Goal: Task Accomplishment & Management: Complete application form

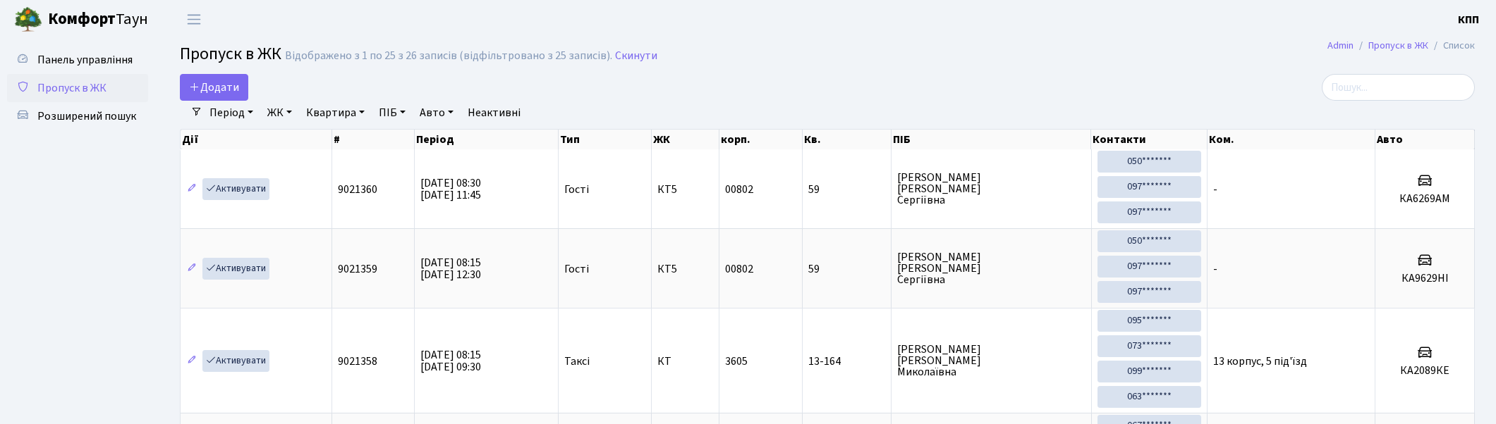
select select "25"
click at [1458, 85] on input "search" at bounding box center [1397, 87] width 153 height 27
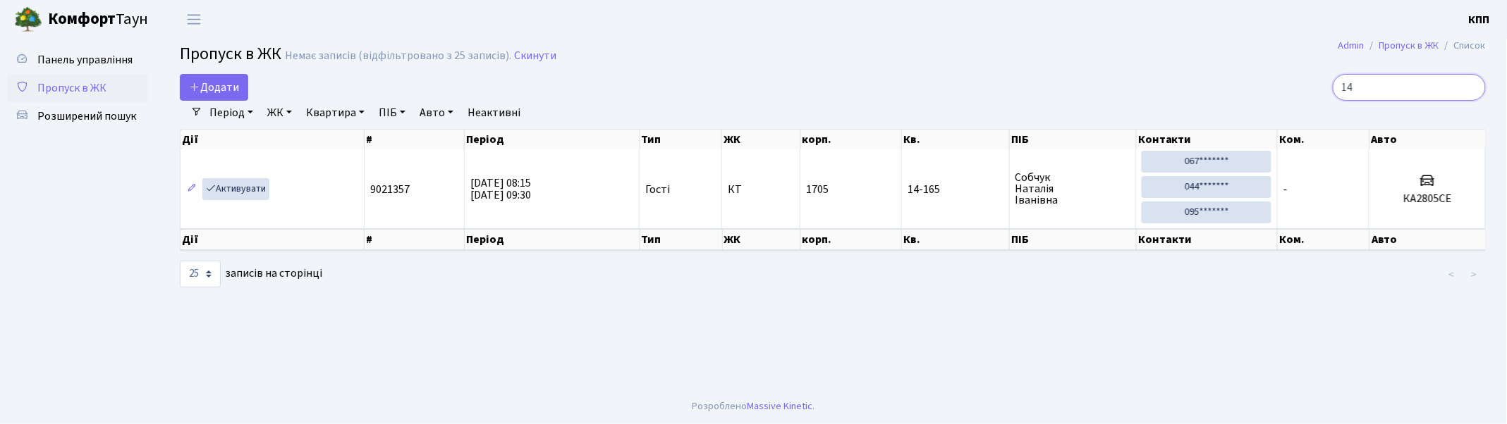
type input "1"
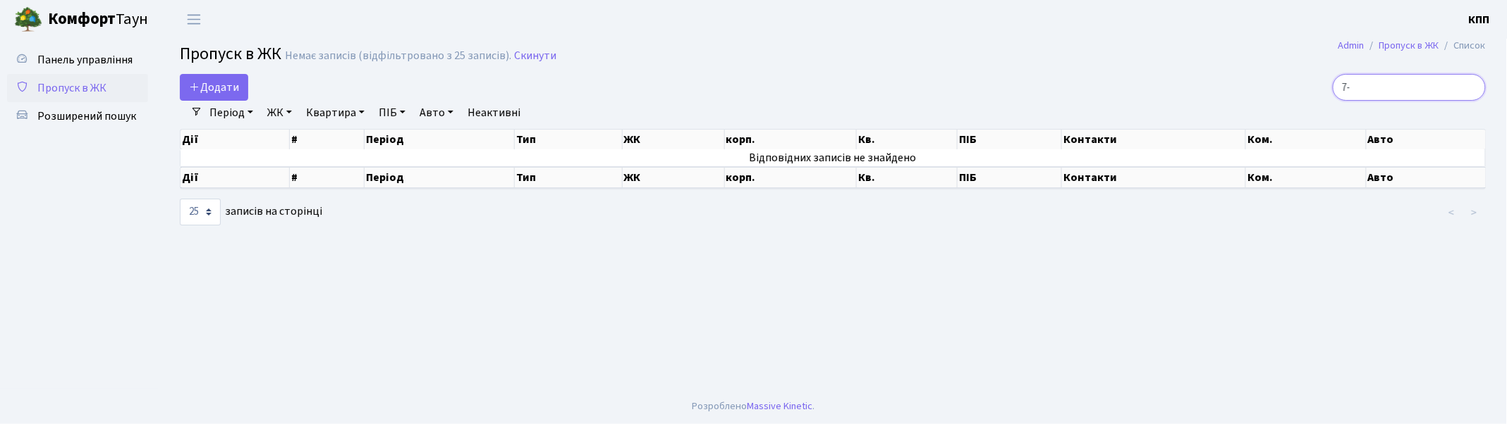
type input "7"
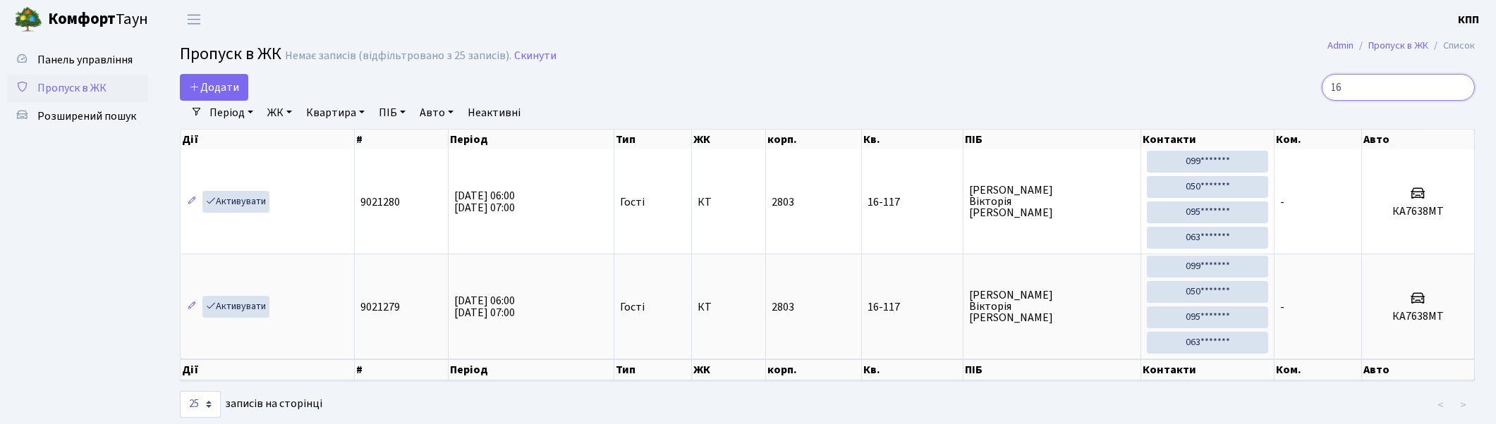
type input "1"
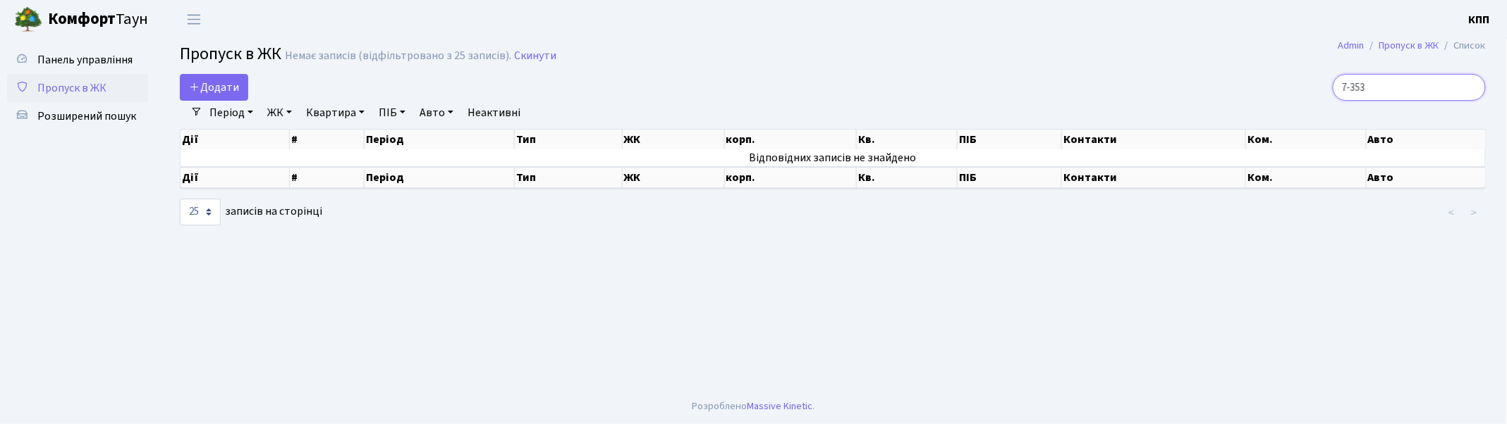
type input "7-353"
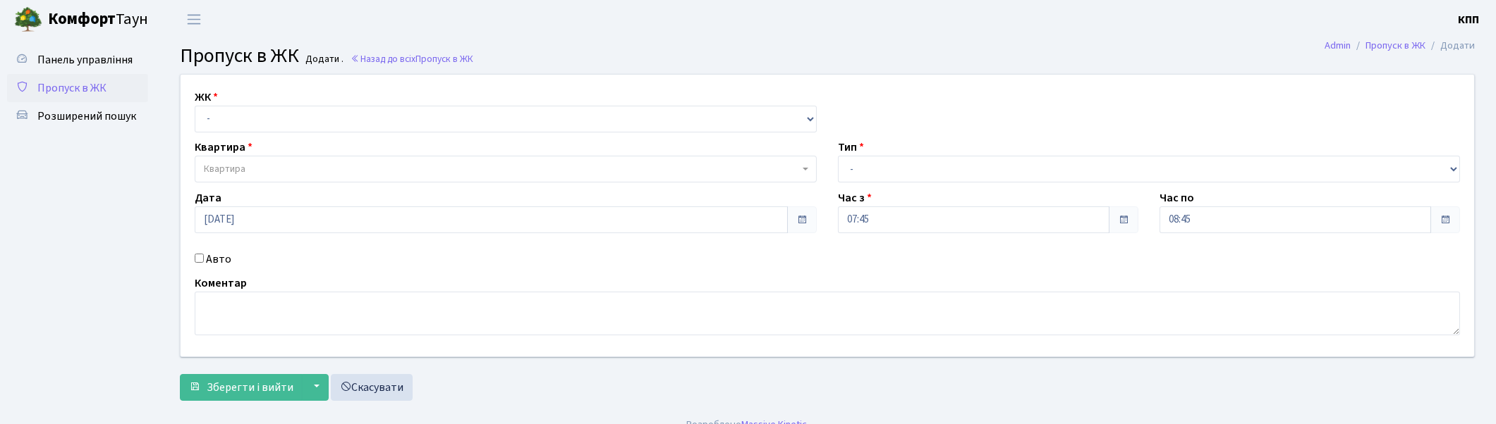
click at [85, 82] on span "Пропуск в ЖК" at bounding box center [71, 88] width 69 height 16
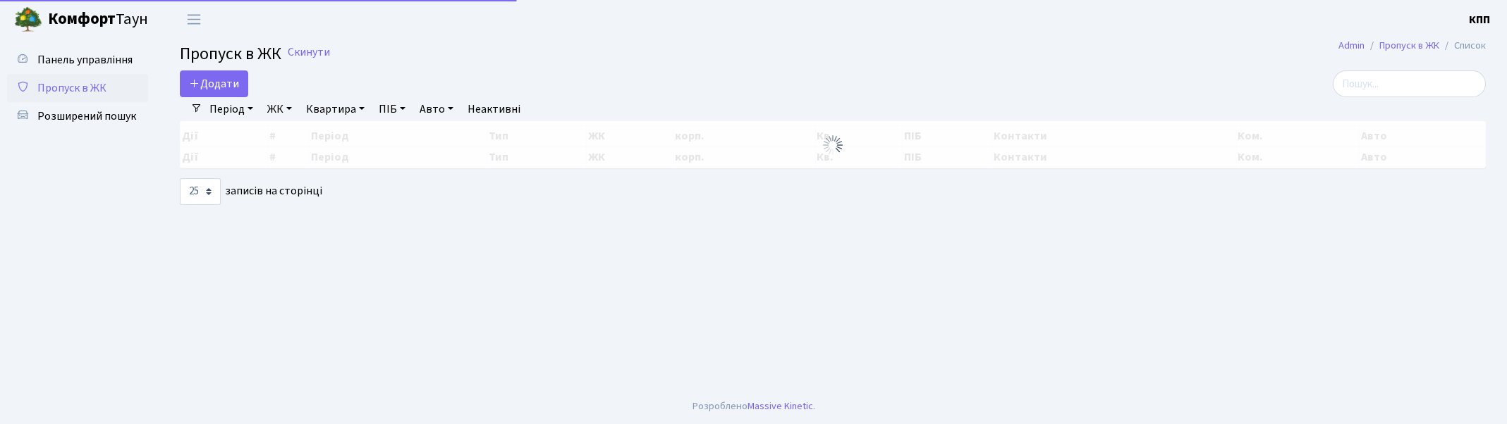
select select "25"
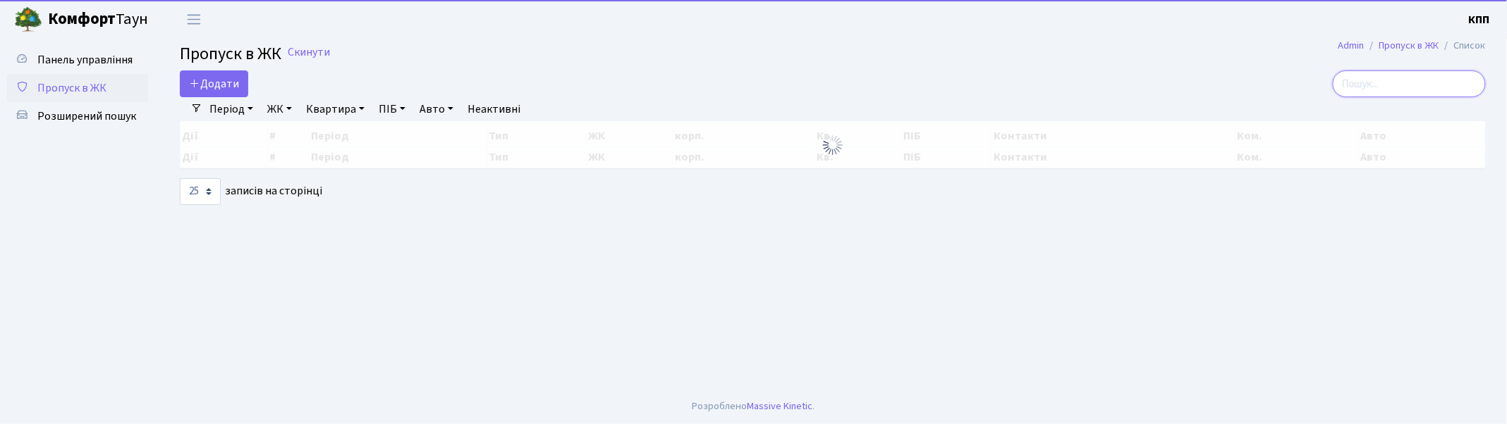
click at [1450, 89] on input "search" at bounding box center [1409, 84] width 153 height 27
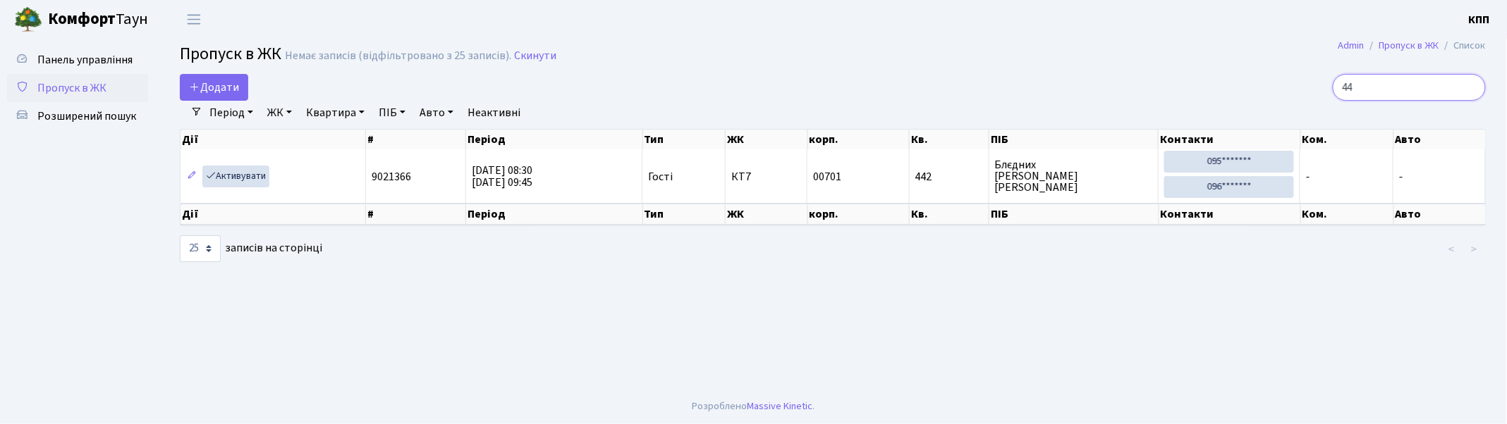
type input "4"
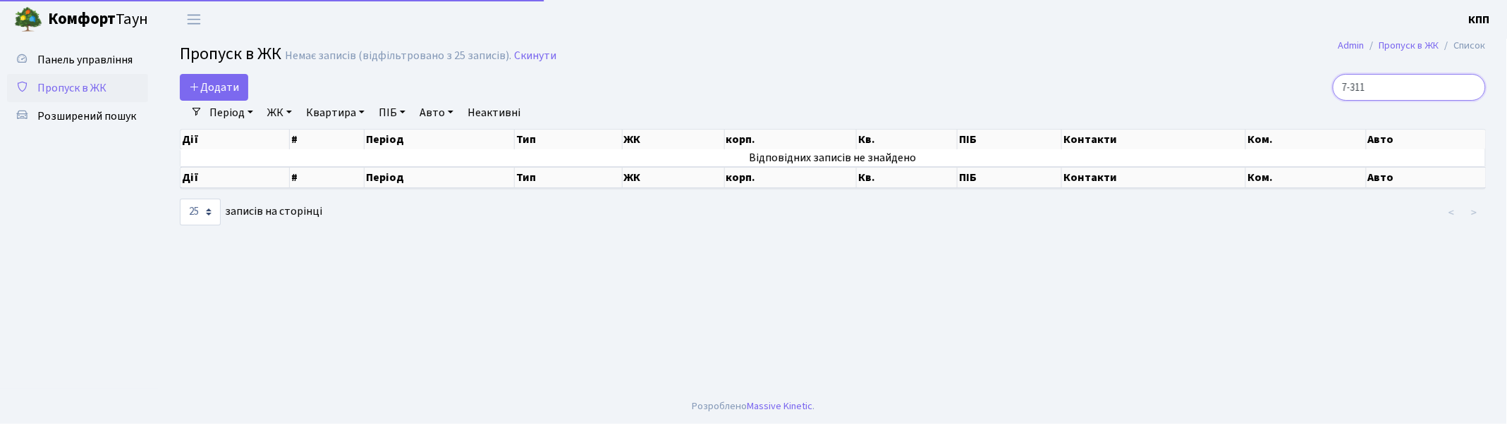
click at [1400, 85] on input "7-311" at bounding box center [1409, 87] width 153 height 27
type input "7"
type input "3"
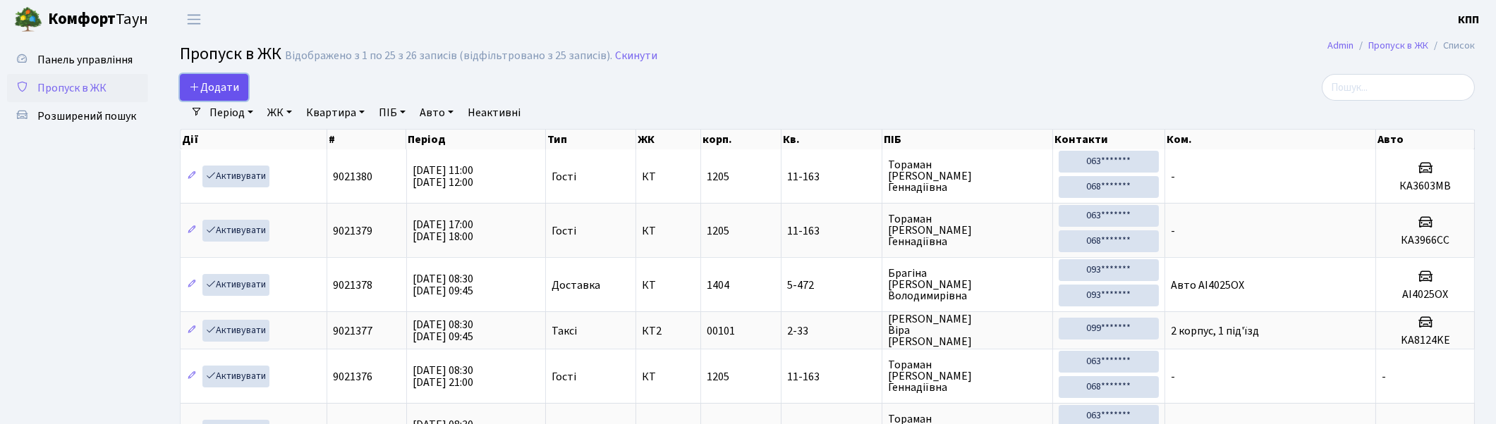
click at [216, 78] on link "Додати" at bounding box center [214, 87] width 68 height 27
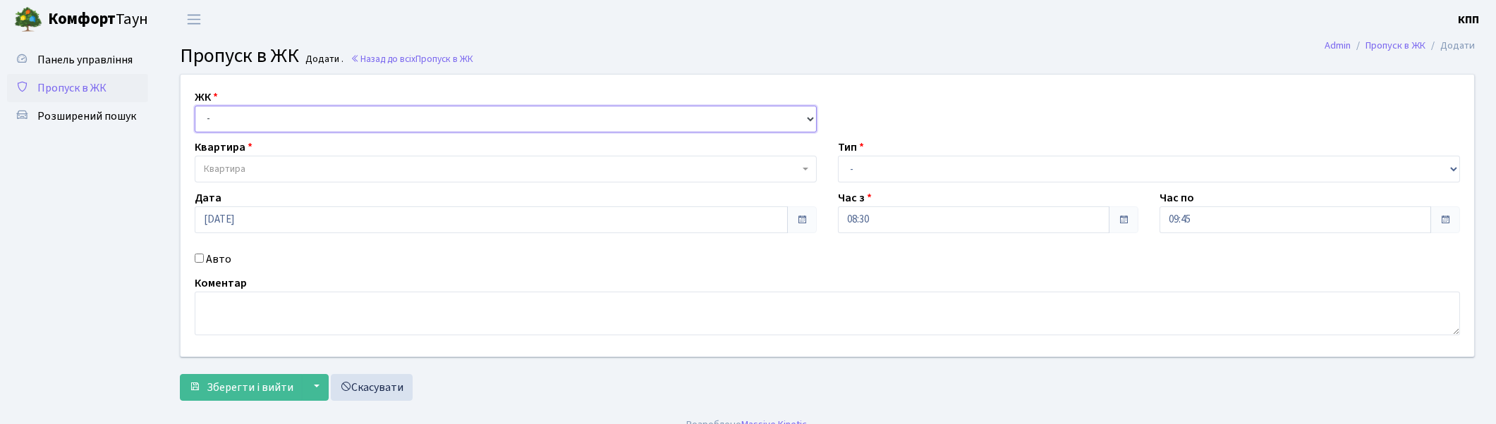
click at [215, 107] on select "- КТ, вул. Регенераторна, 4 КТ2, просп. [STREET_ADDRESS] [STREET_ADDRESS] [PERS…" at bounding box center [506, 119] width 622 height 27
select select "271"
click at [195, 106] on select "- КТ, вул. Регенераторна, 4 КТ2, просп. Соборності, 17 КТ3, вул. Березнева, 16 …" at bounding box center [506, 119] width 622 height 27
select select
click at [238, 166] on span "Квартира" at bounding box center [225, 169] width 42 height 14
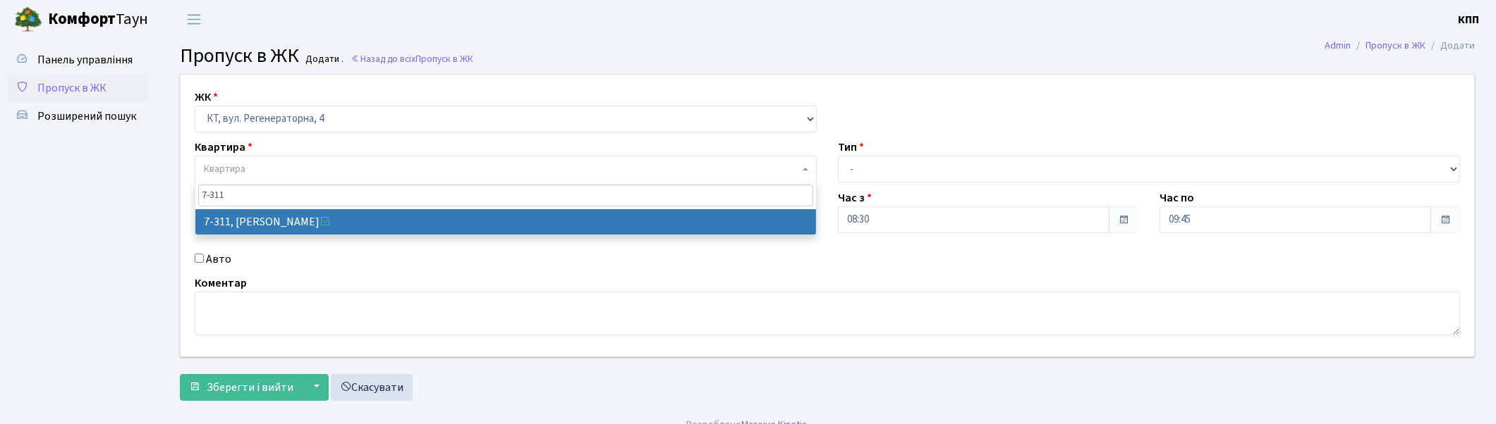
type input "7-311"
select select "4831"
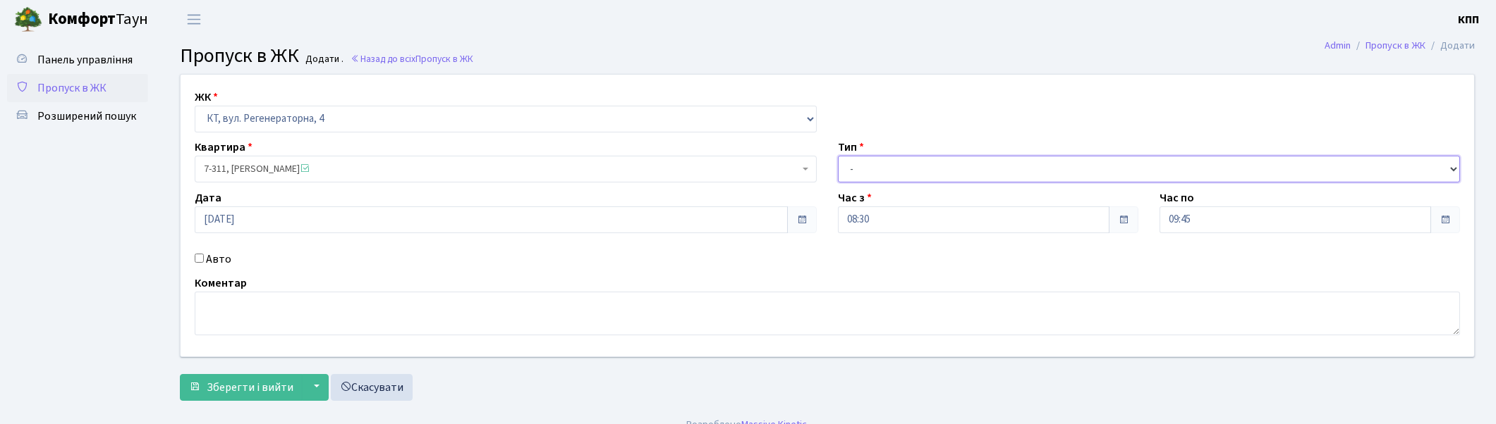
click at [919, 169] on select "- Доставка Таксі Гості Сервіс" at bounding box center [1149, 169] width 622 height 27
select select "3"
click at [838, 156] on select "- Доставка Таксі Гості Сервіс" at bounding box center [1149, 169] width 622 height 27
click at [231, 391] on span "Зберегти і вийти" at bounding box center [250, 388] width 87 height 16
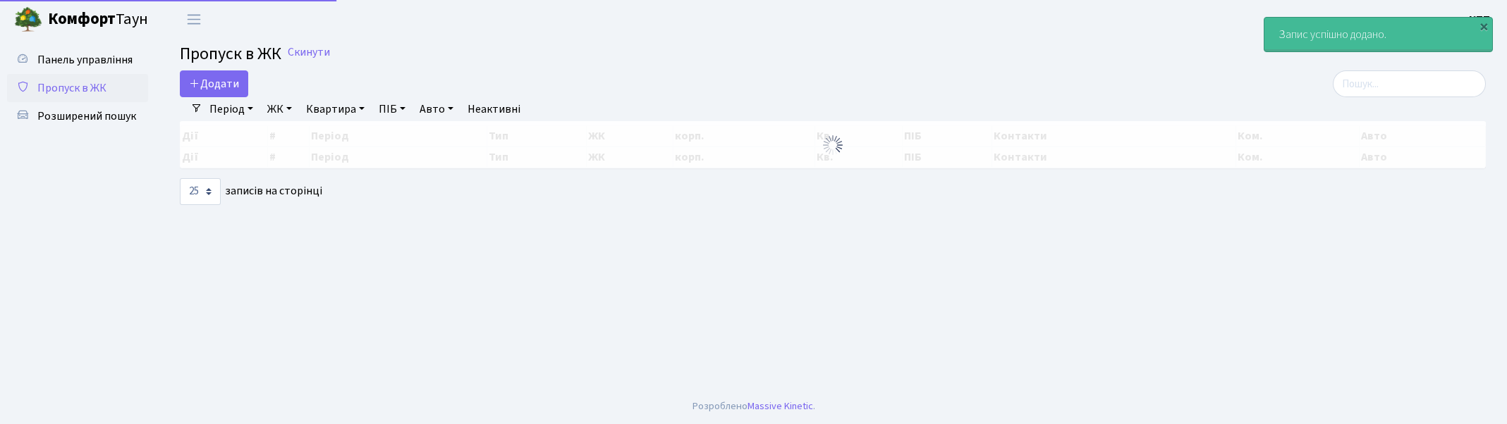
select select "25"
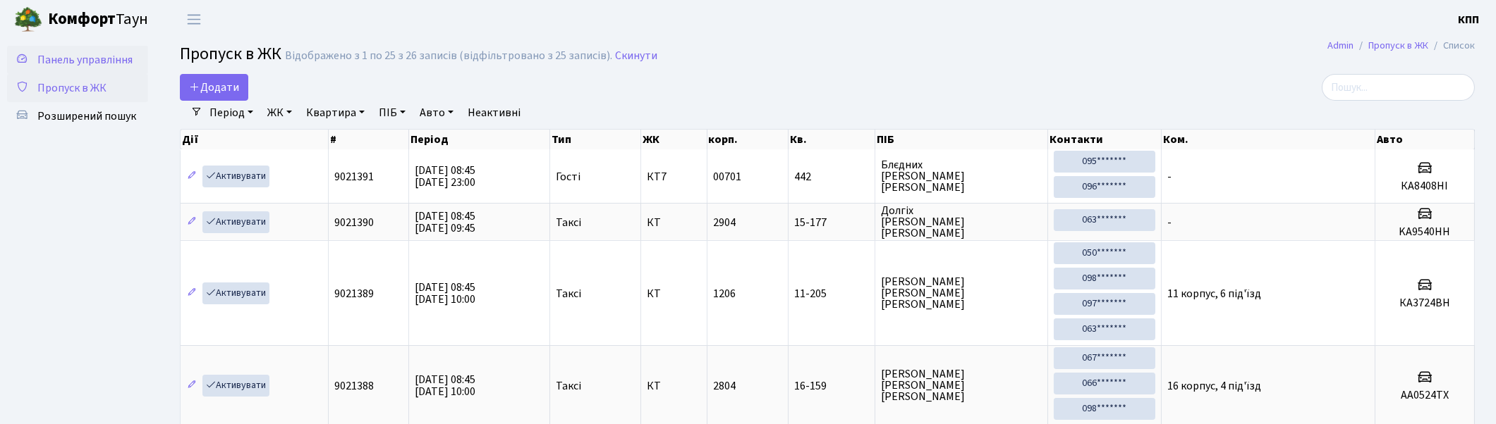
click at [88, 52] on span "Панель управління" at bounding box center [84, 60] width 95 height 16
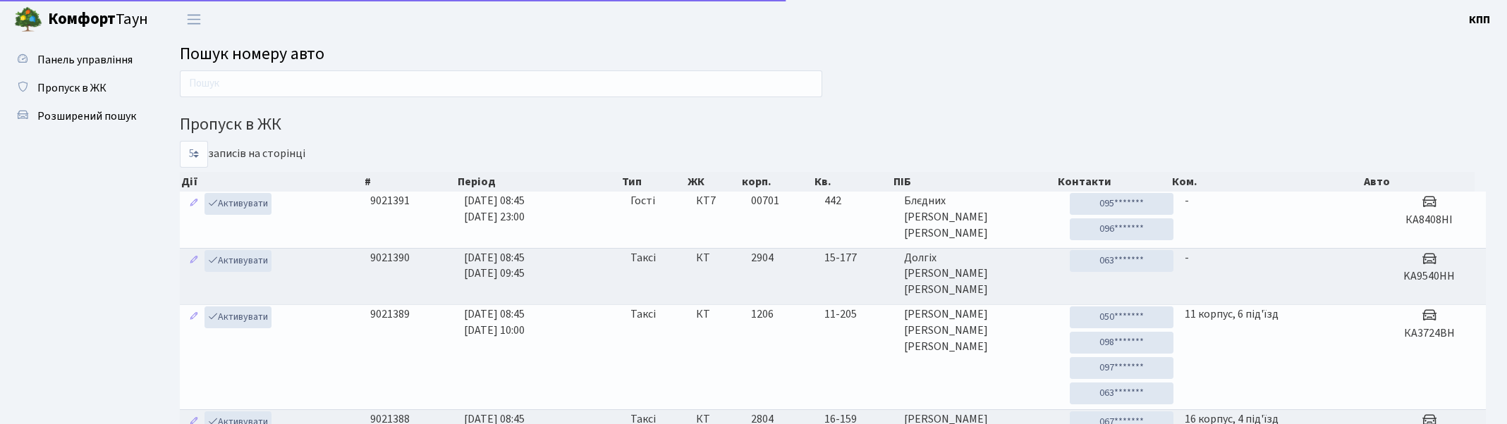
click at [292, 85] on input "text" at bounding box center [501, 84] width 642 height 27
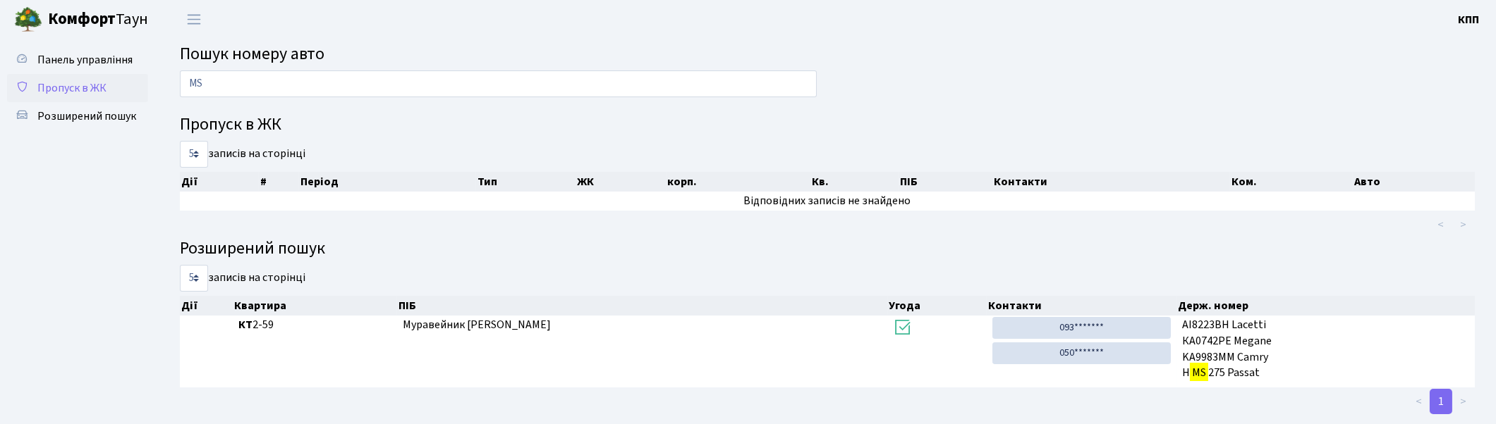
type input "MS"
click at [78, 88] on span "Пропуск в ЖК" at bounding box center [71, 88] width 69 height 16
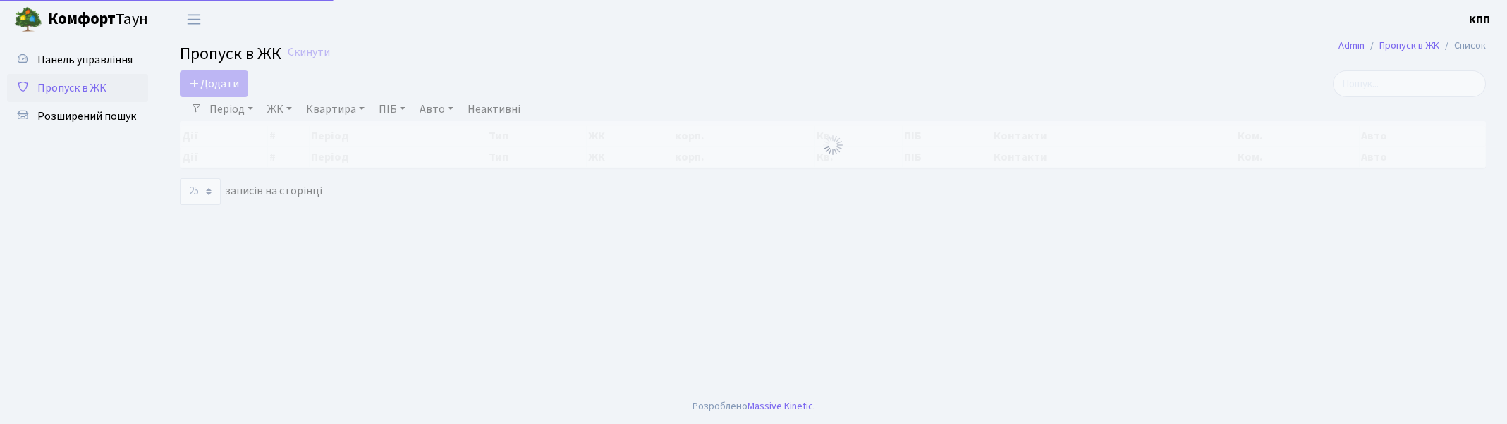
select select "25"
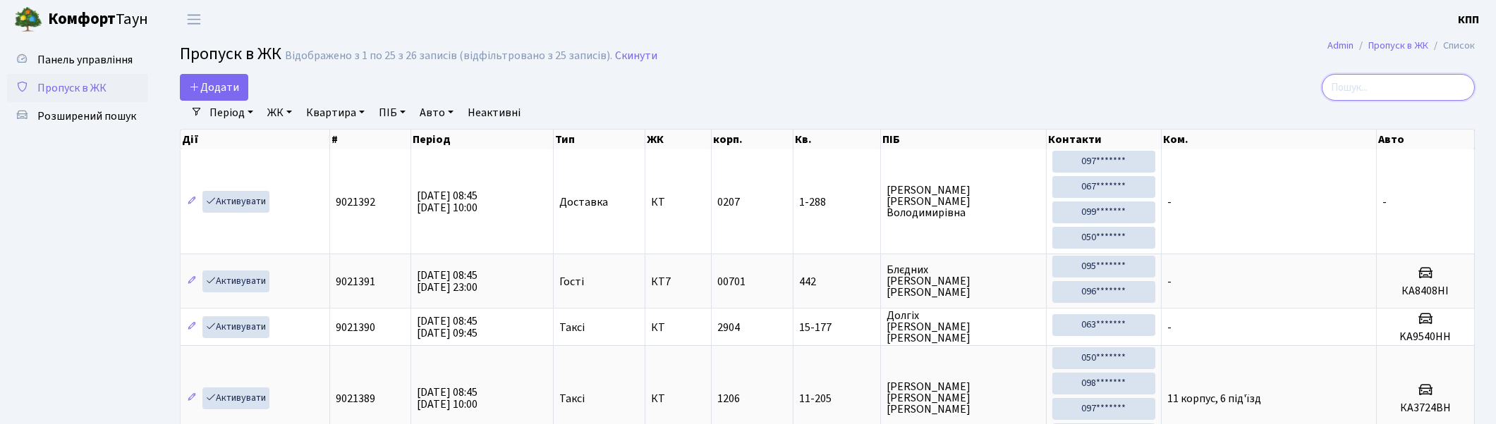
click at [1383, 82] on input "search" at bounding box center [1397, 87] width 153 height 27
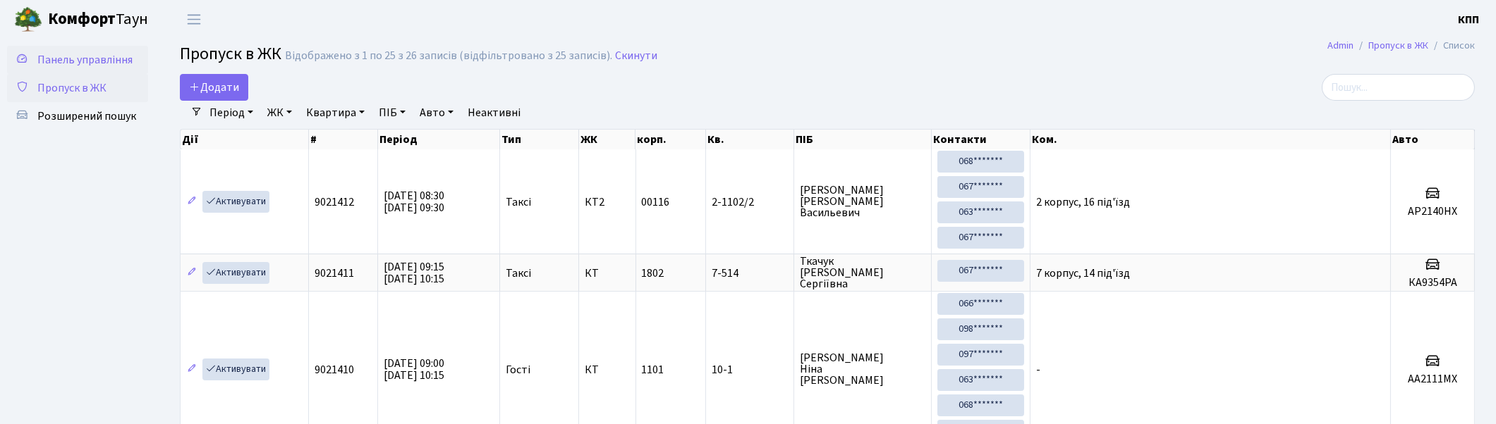
click at [89, 58] on span "Панель управління" at bounding box center [84, 60] width 95 height 16
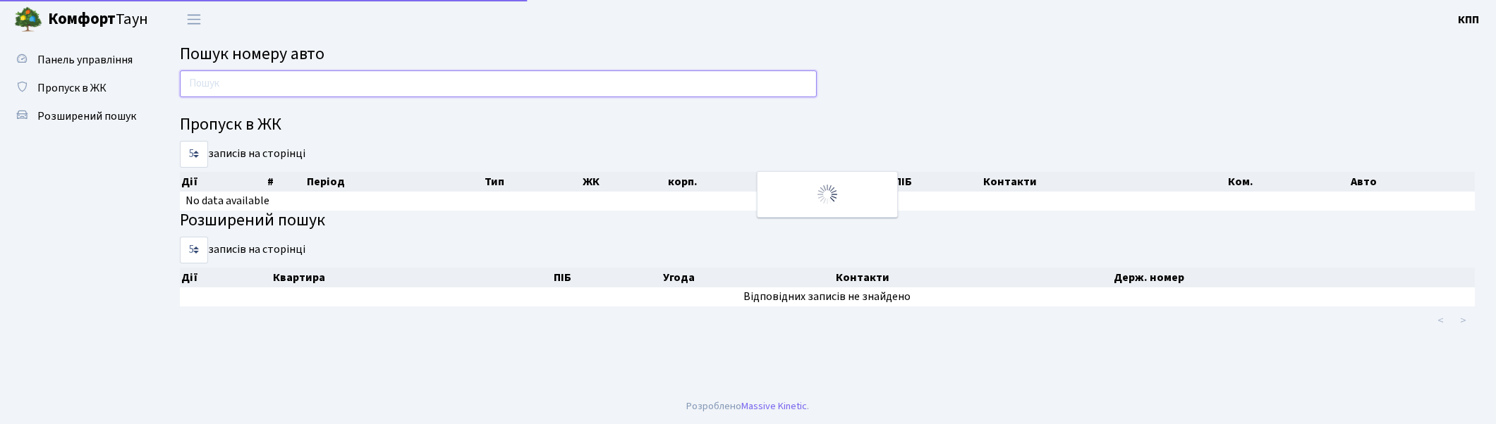
drag, startPoint x: 0, startPoint y: 0, endPoint x: 263, endPoint y: 80, distance: 274.8
click at [263, 80] on input "text" at bounding box center [498, 84] width 637 height 27
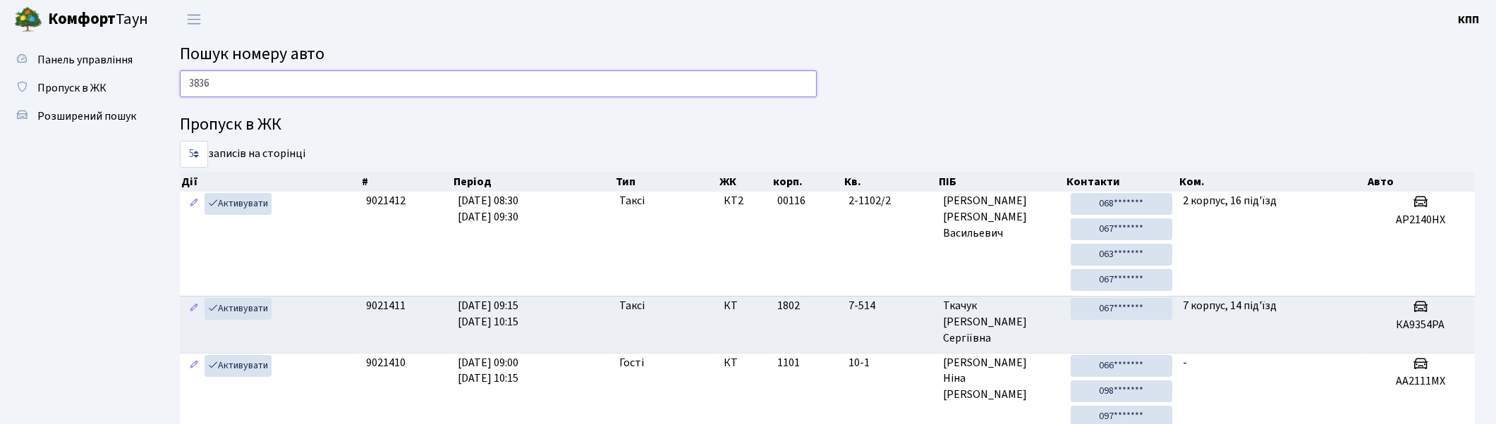
type input "3836"
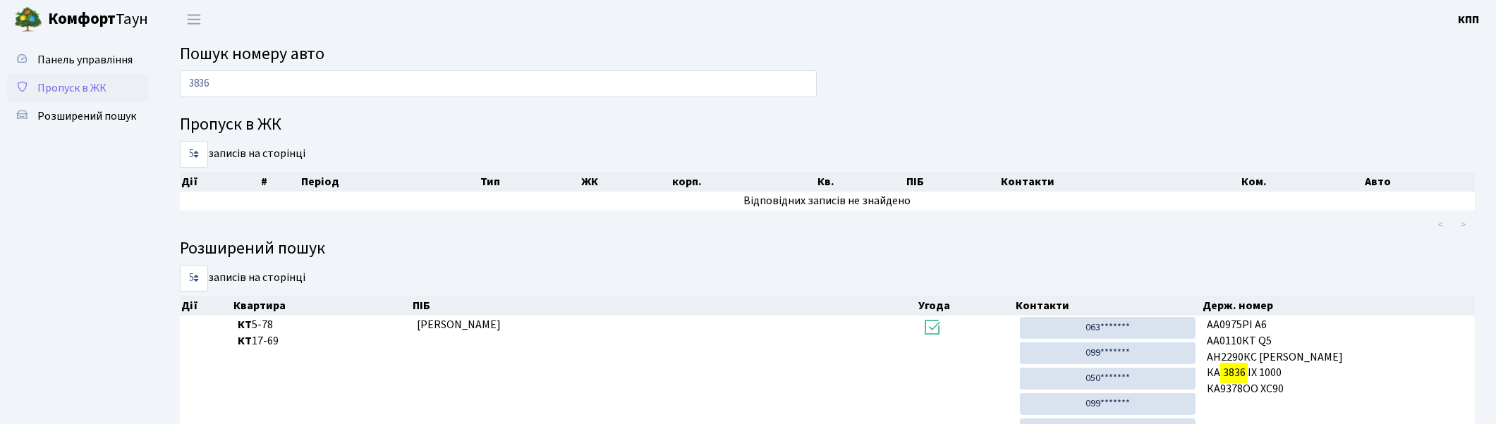
click at [61, 80] on span "Пропуск в ЖК" at bounding box center [71, 88] width 69 height 16
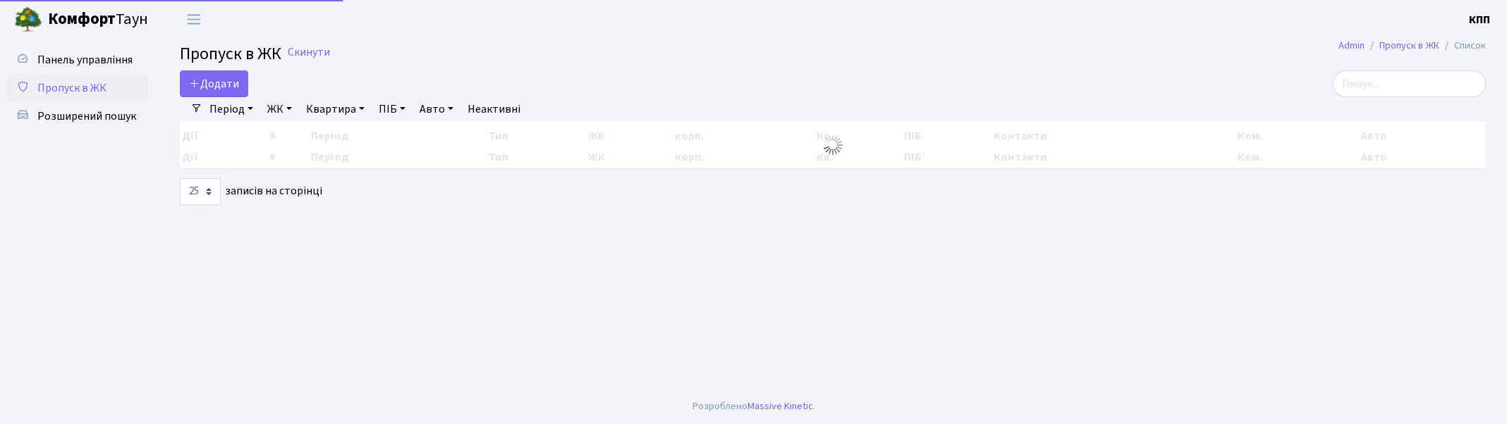
select select "25"
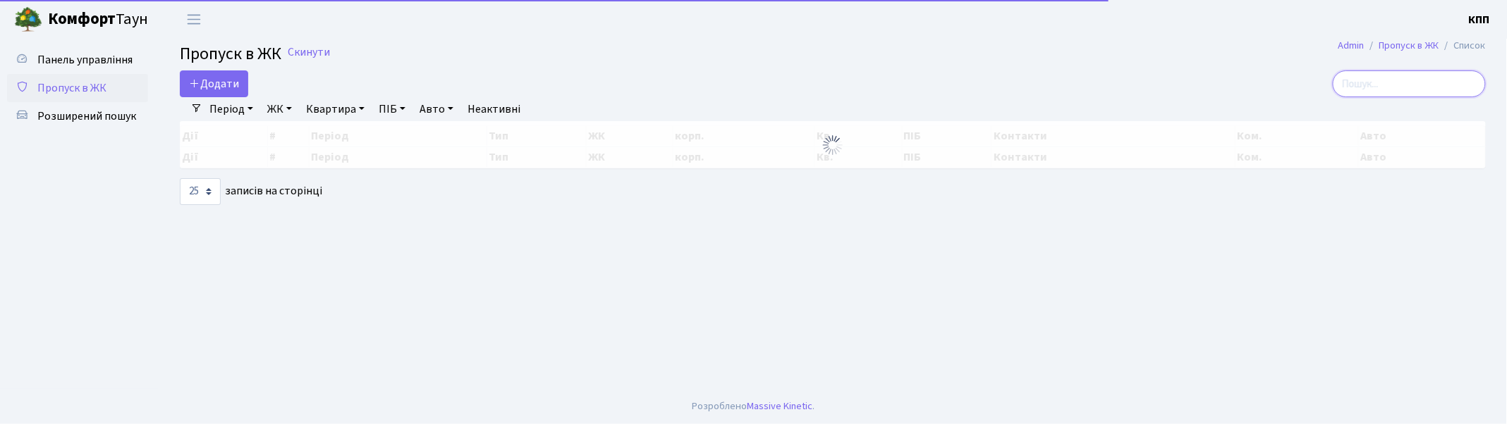
click at [1402, 71] on main "Admin Пропуск в ЖК Список Пропуск в ЖК Скинути Додати Фільтри Період [DATE] - […" at bounding box center [833, 214] width 1348 height 350
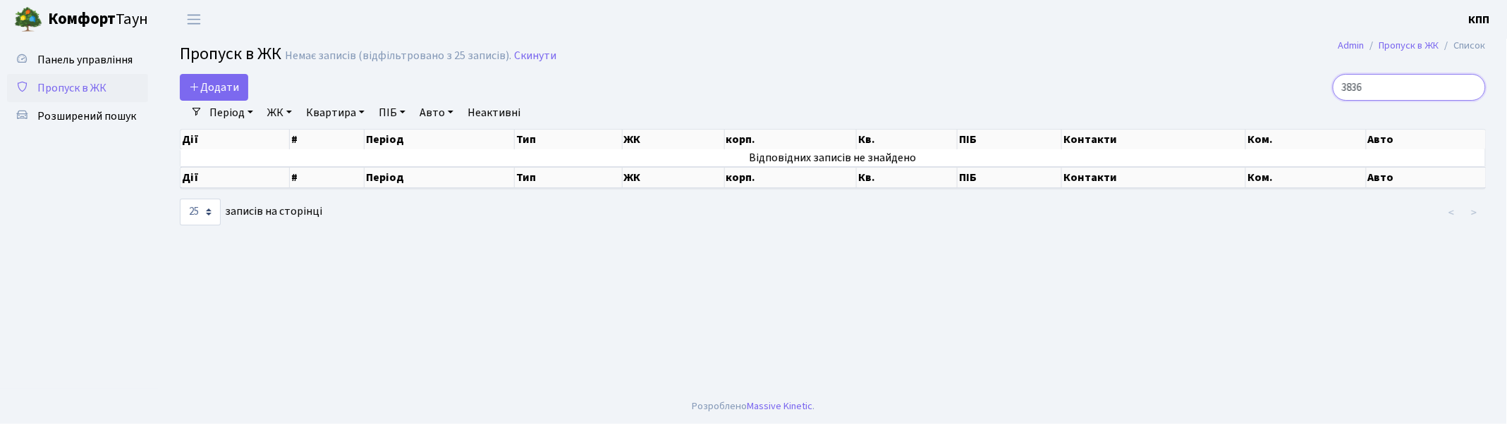
type input "3836"
click at [247, 114] on link "Період" at bounding box center [231, 113] width 55 height 24
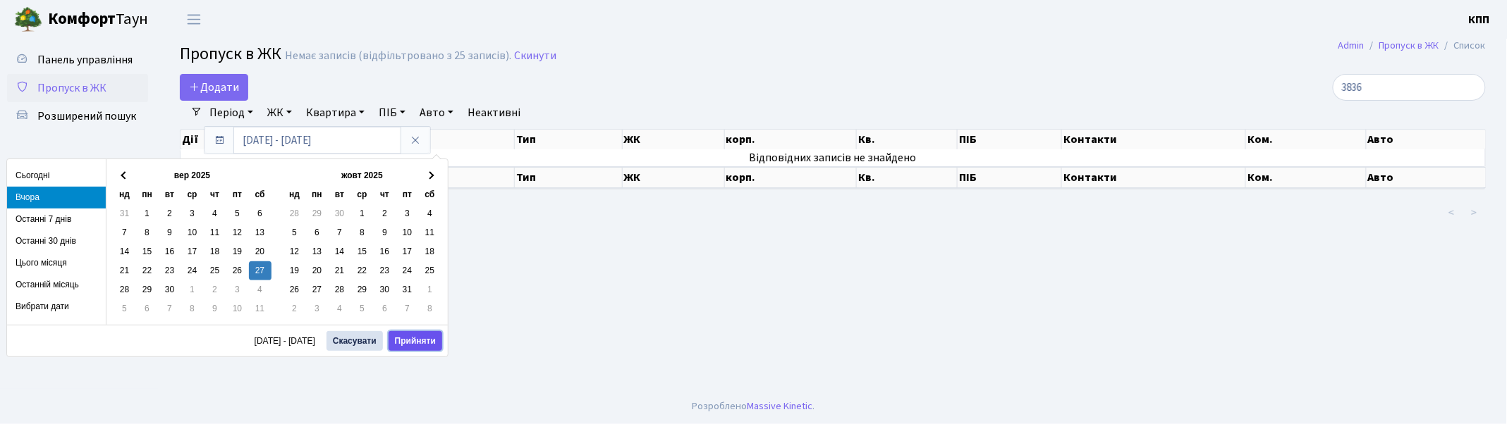
click at [416, 342] on button "Прийняти" at bounding box center [416, 341] width 54 height 20
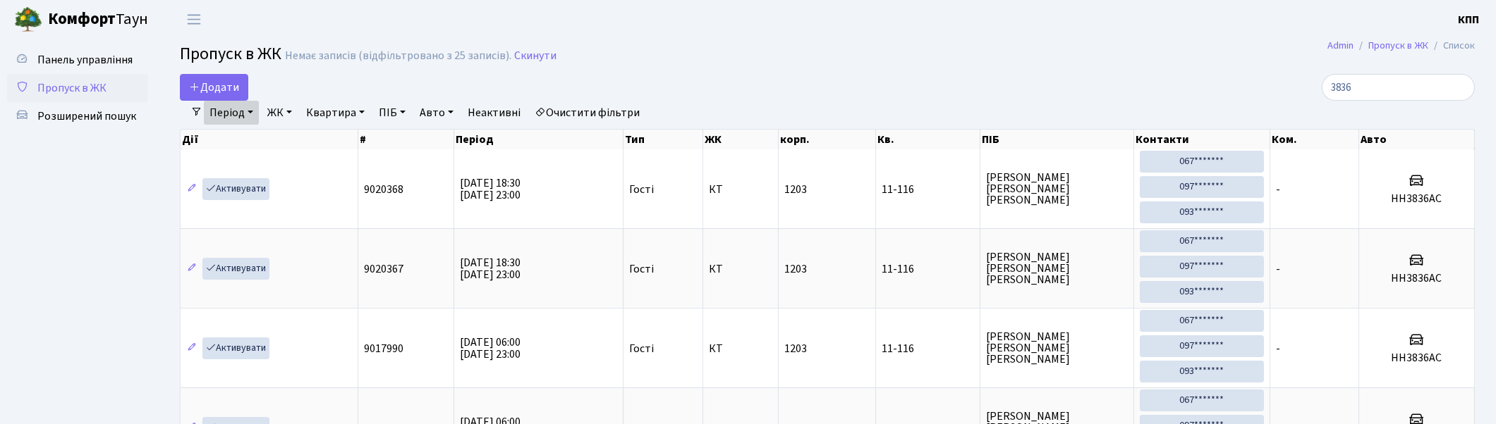
click at [60, 86] on span "Пропуск в ЖК" at bounding box center [71, 88] width 69 height 16
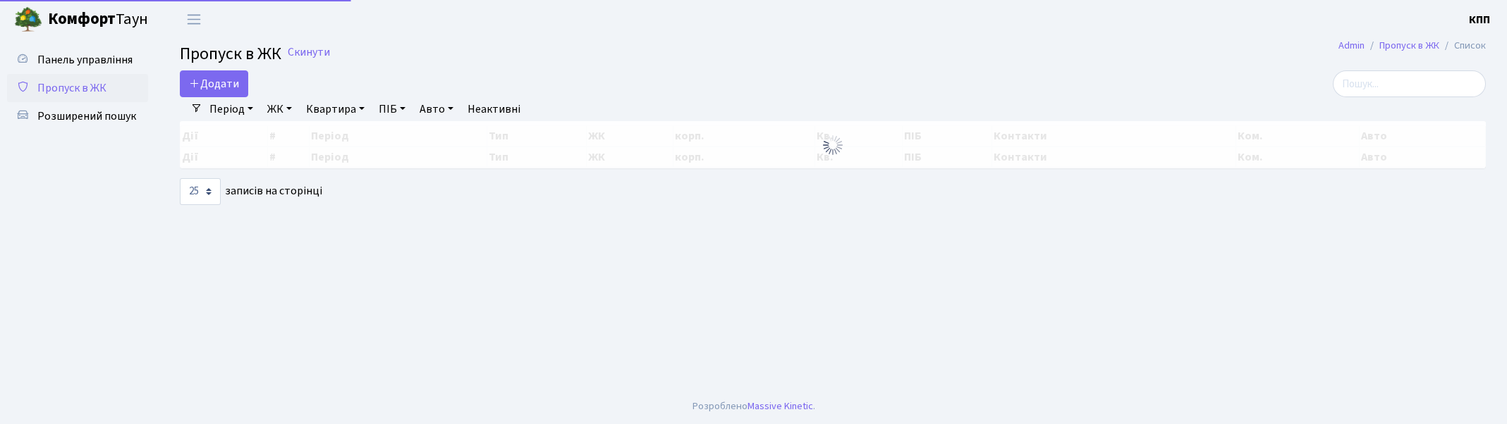
select select "25"
click at [1412, 81] on input "search" at bounding box center [1409, 84] width 153 height 27
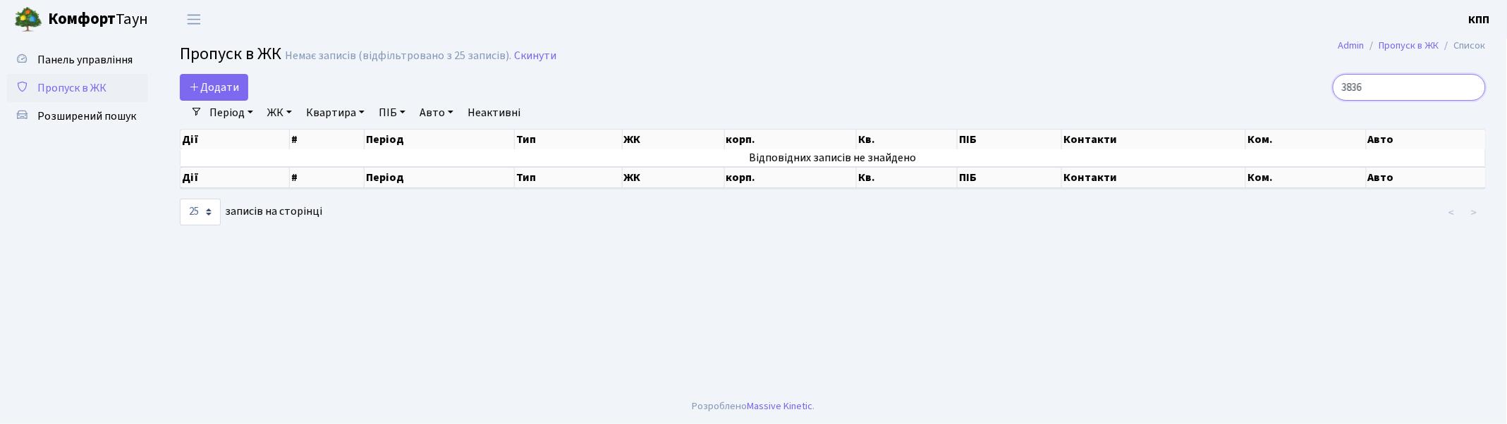
type input "3836"
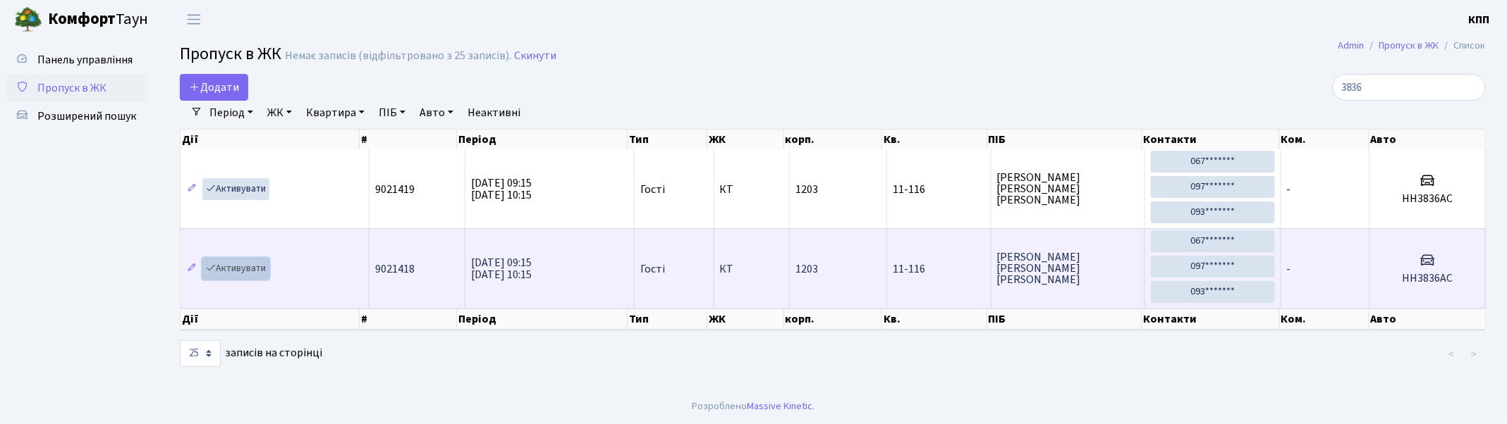
click at [265, 273] on link "Активувати" at bounding box center [235, 269] width 67 height 22
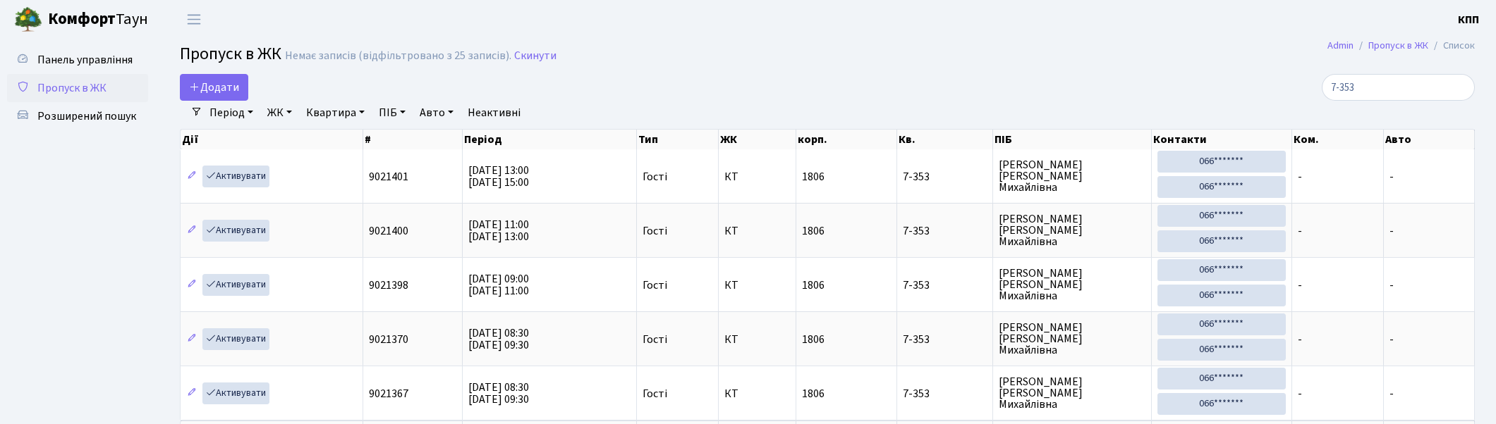
select select "25"
click at [78, 89] on span "Пропуск в ЖК" at bounding box center [71, 88] width 69 height 16
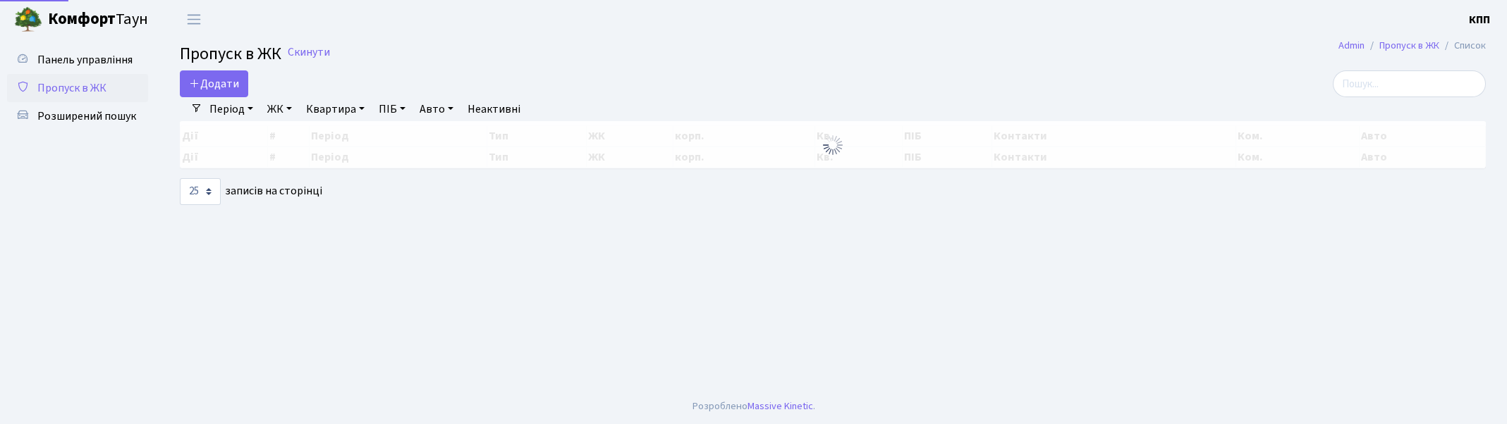
select select "25"
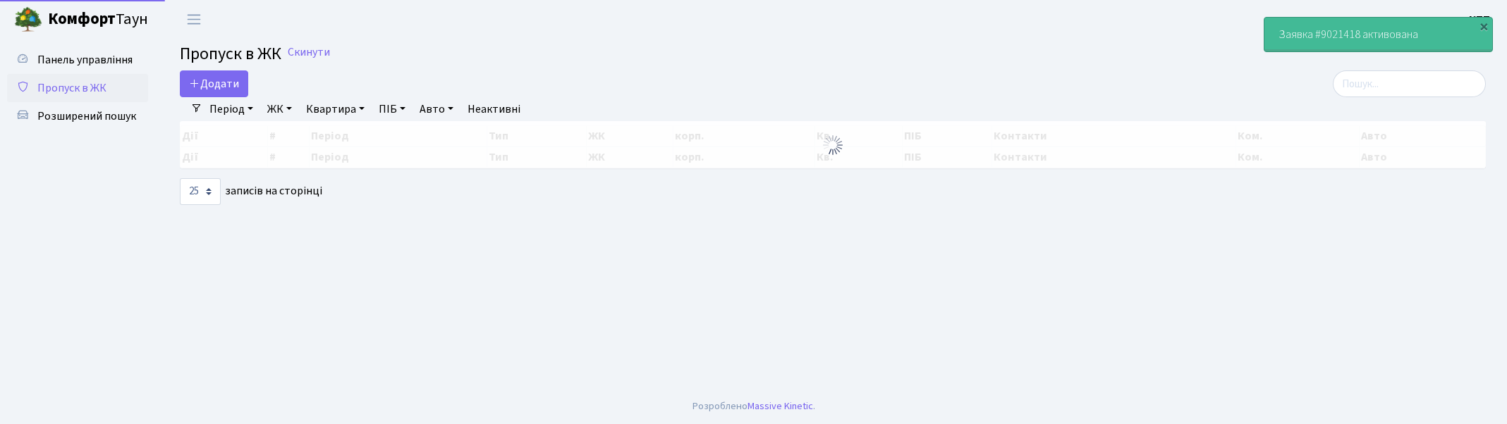
select select "25"
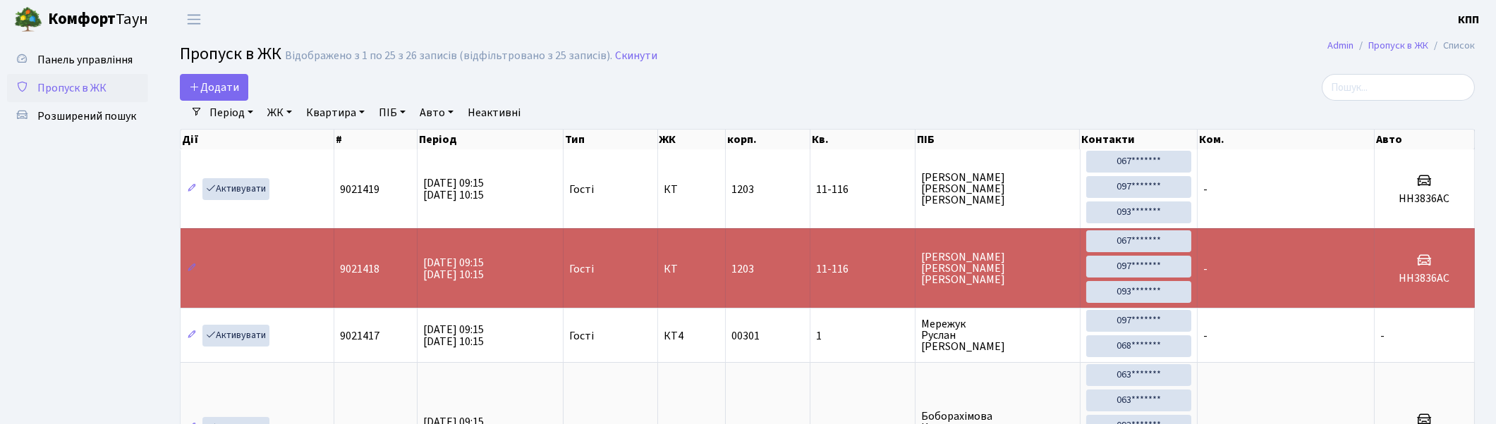
click at [59, 88] on span "Пропуск в ЖК" at bounding box center [71, 88] width 69 height 16
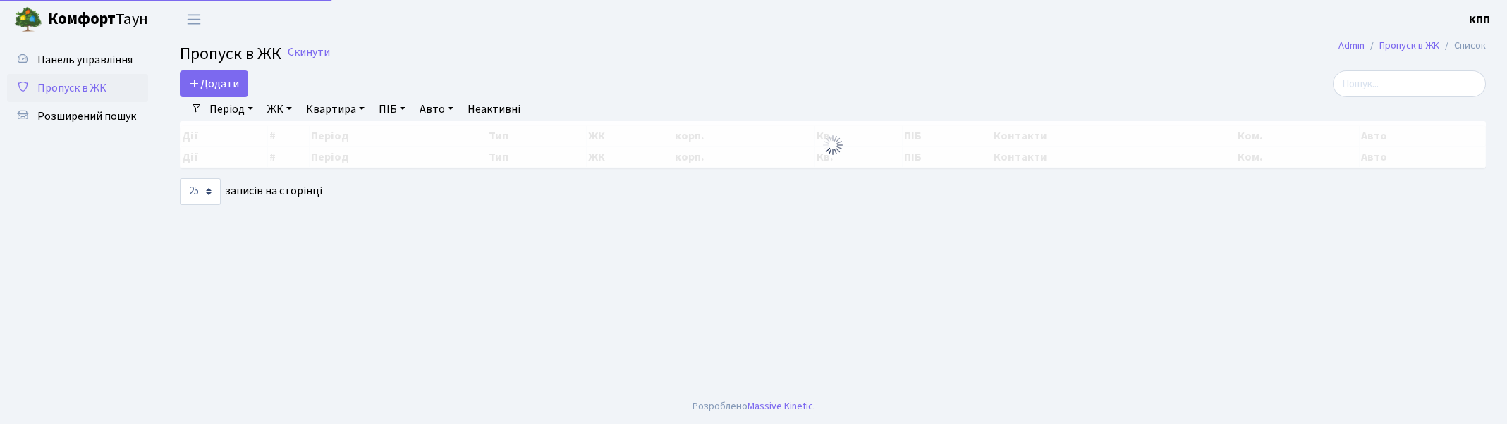
select select "25"
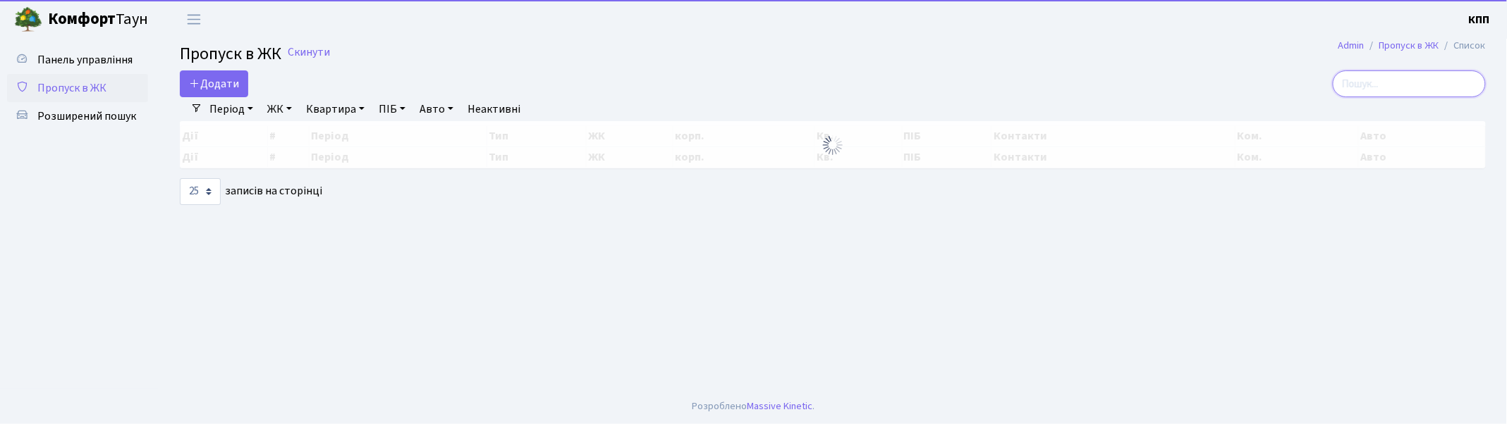
click at [1464, 87] on input "search" at bounding box center [1409, 84] width 153 height 27
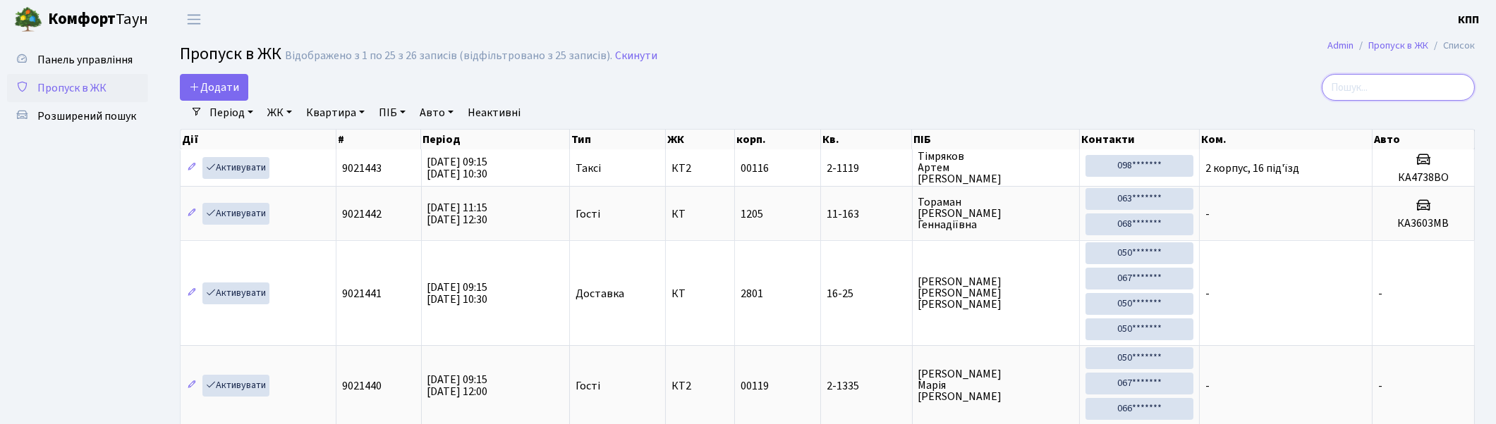
click at [1376, 85] on input "search" at bounding box center [1397, 87] width 153 height 27
click at [214, 93] on span "Додати" at bounding box center [214, 88] width 50 height 16
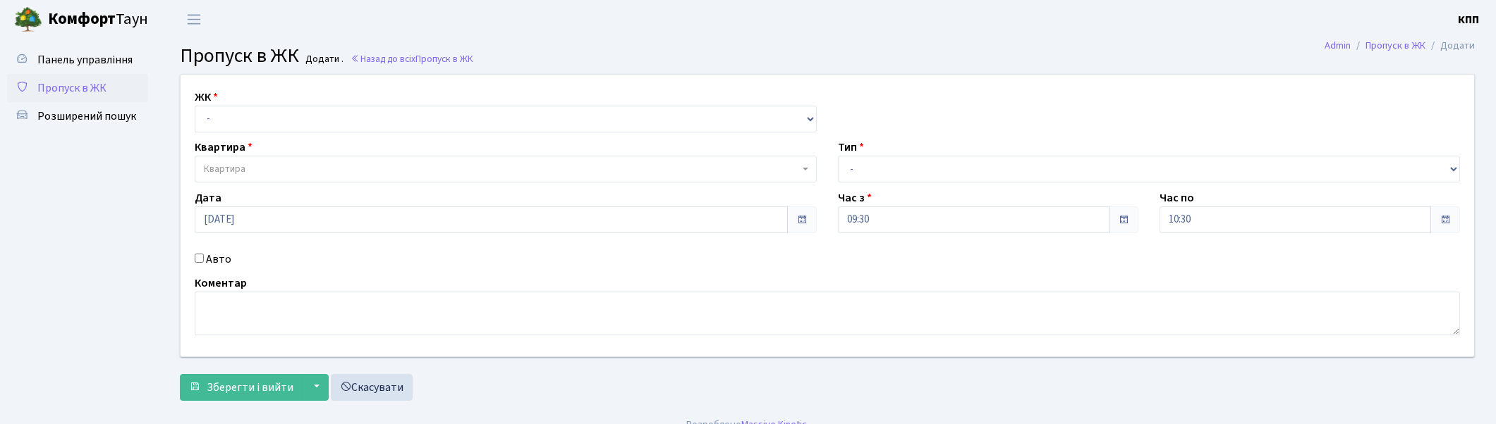
select select "271"
click at [195, 106] on select "- КТ, вул. Регенераторна, 4 КТ2, просп. Соборності, 17 КТ3, вул. Березнева, 16 …" at bounding box center [506, 119] width 622 height 27
select select
click at [277, 173] on span "Квартира" at bounding box center [501, 169] width 595 height 14
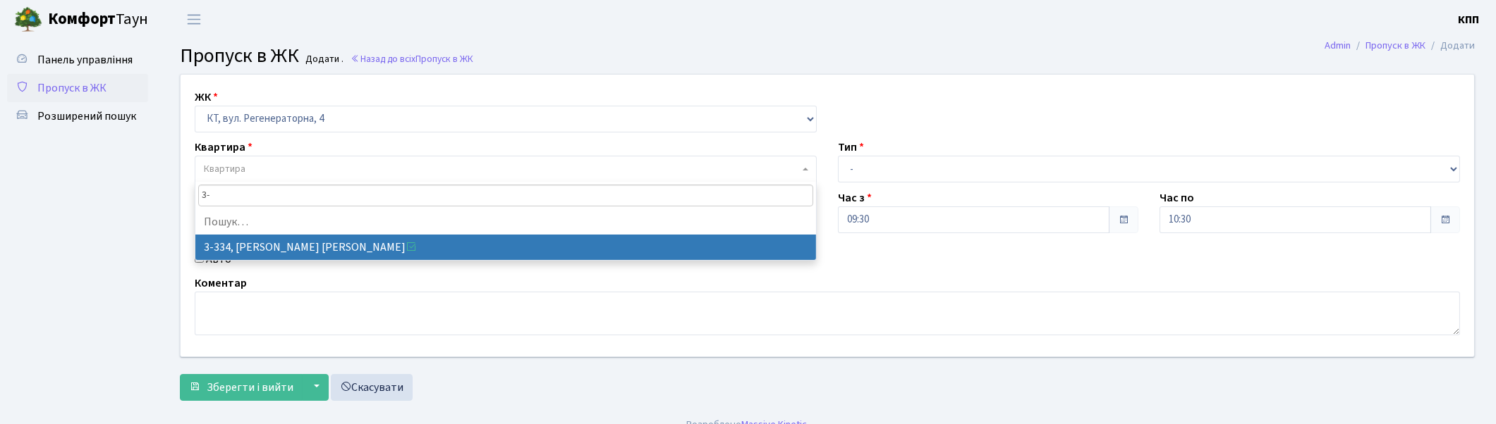
type input "3"
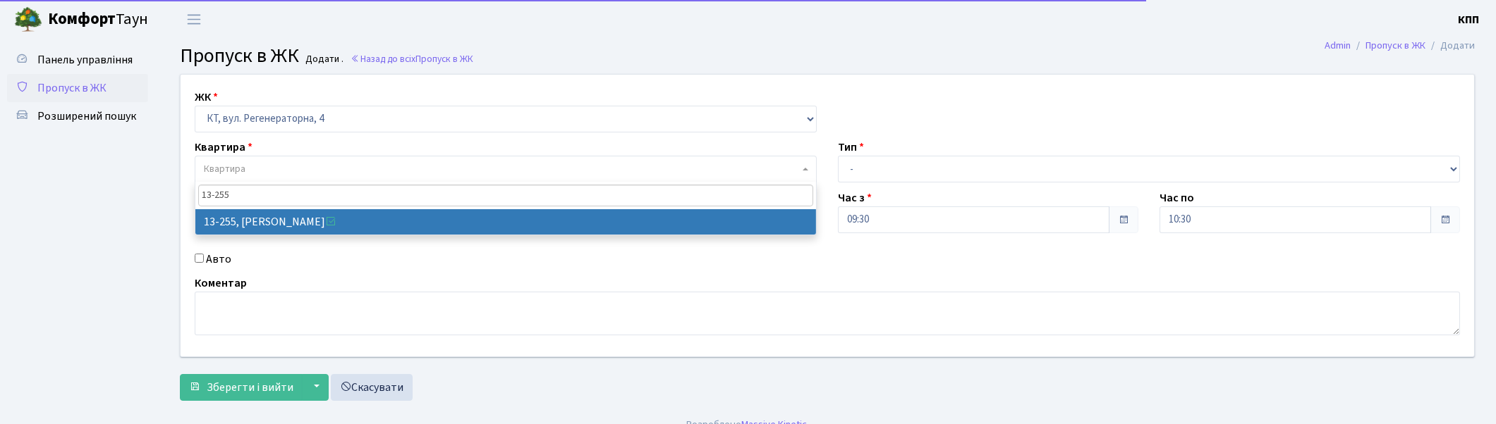
type input "13-255"
select select "7901"
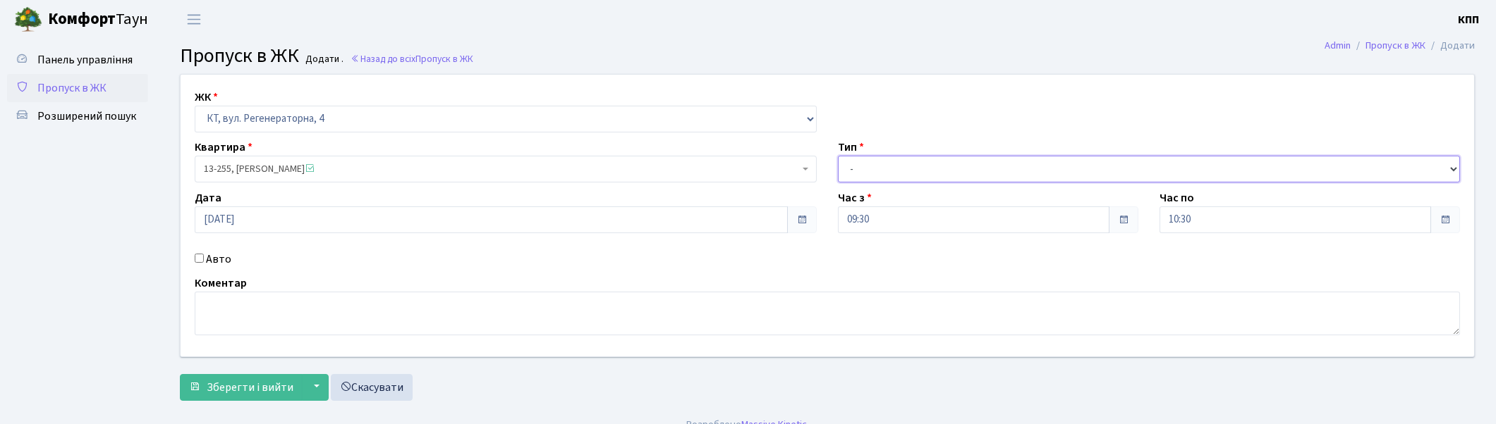
click at [929, 161] on select "- Доставка Таксі Гості Сервіс" at bounding box center [1149, 169] width 622 height 27
select select "3"
click at [838, 156] on select "- Доставка Таксі Гості Сервіс" at bounding box center [1149, 169] width 622 height 27
click at [296, 307] on textarea at bounding box center [827, 314] width 1265 height 44
type textarea "D"
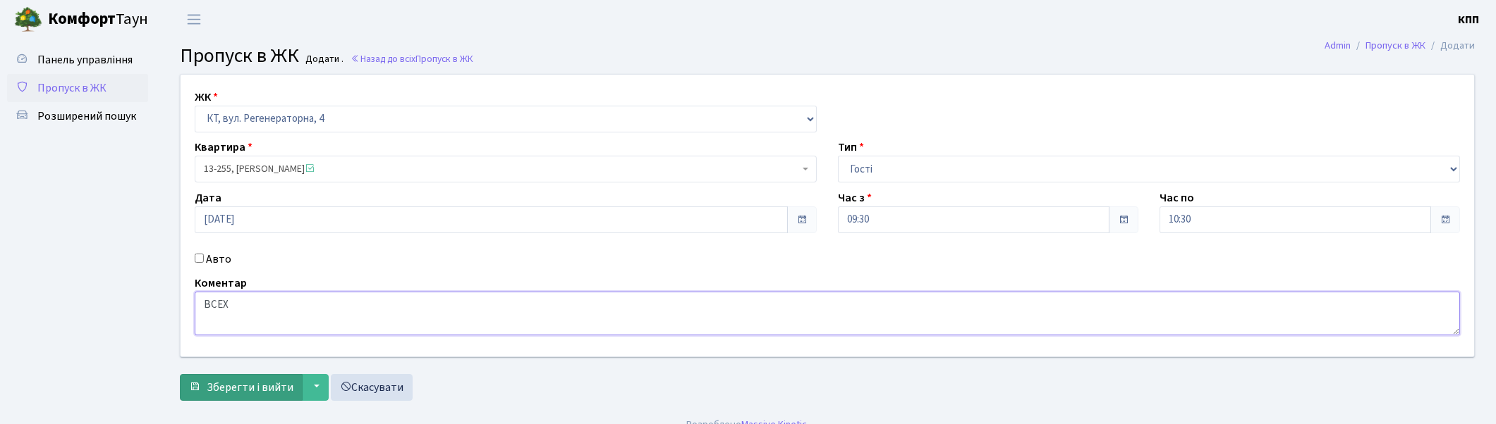
type textarea "ВСЕХ"
click at [228, 376] on button "Зберегти і вийти" at bounding box center [241, 387] width 123 height 27
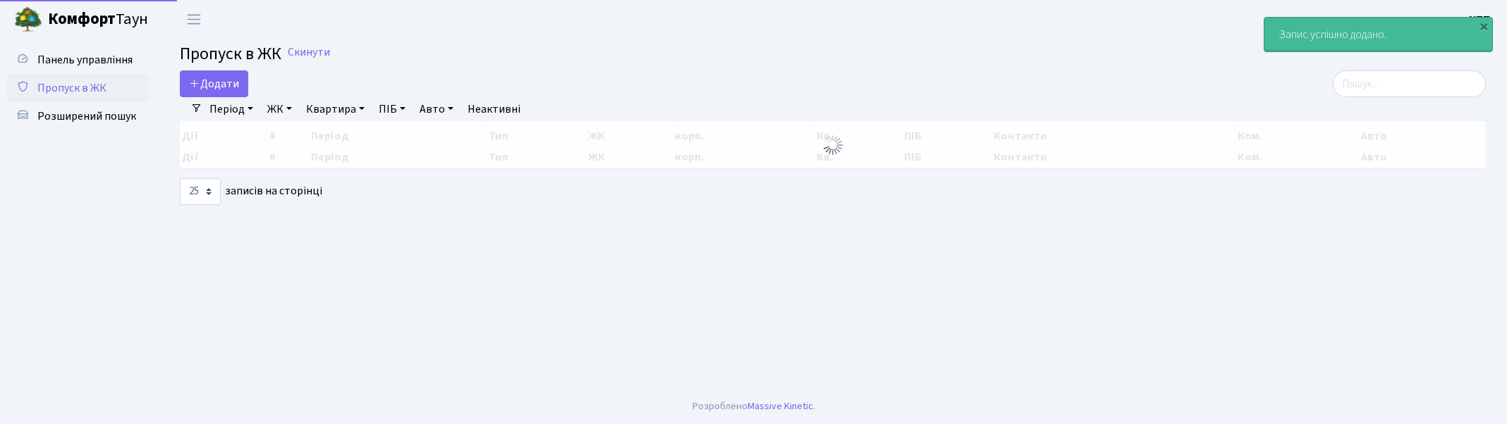
select select "25"
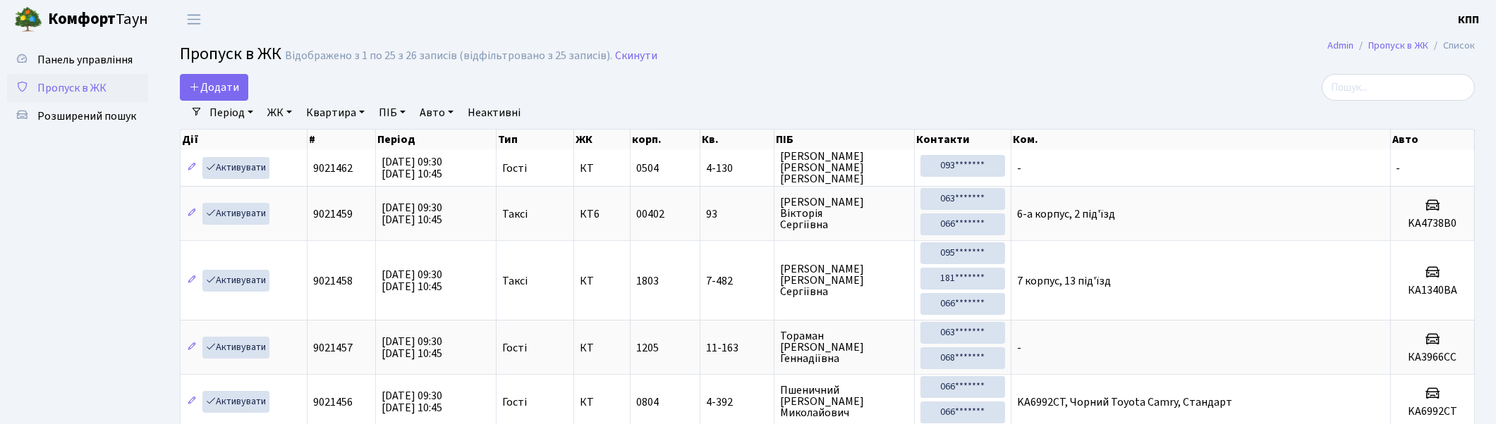
click at [1402, 74] on input "search" at bounding box center [1397, 87] width 153 height 27
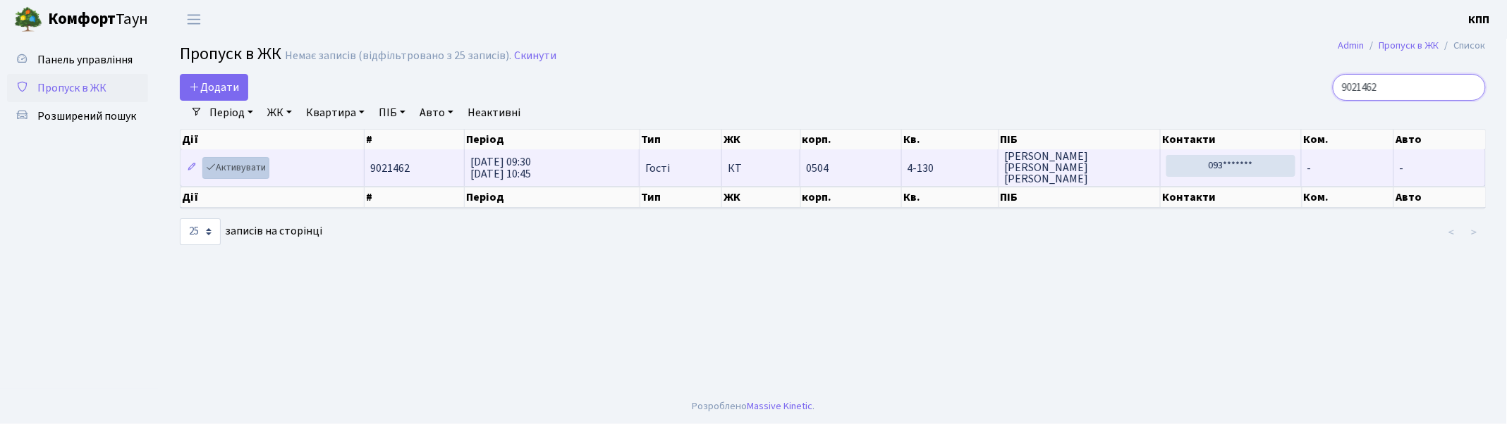
type input "9021462"
click at [248, 170] on link "Активувати" at bounding box center [235, 168] width 67 height 22
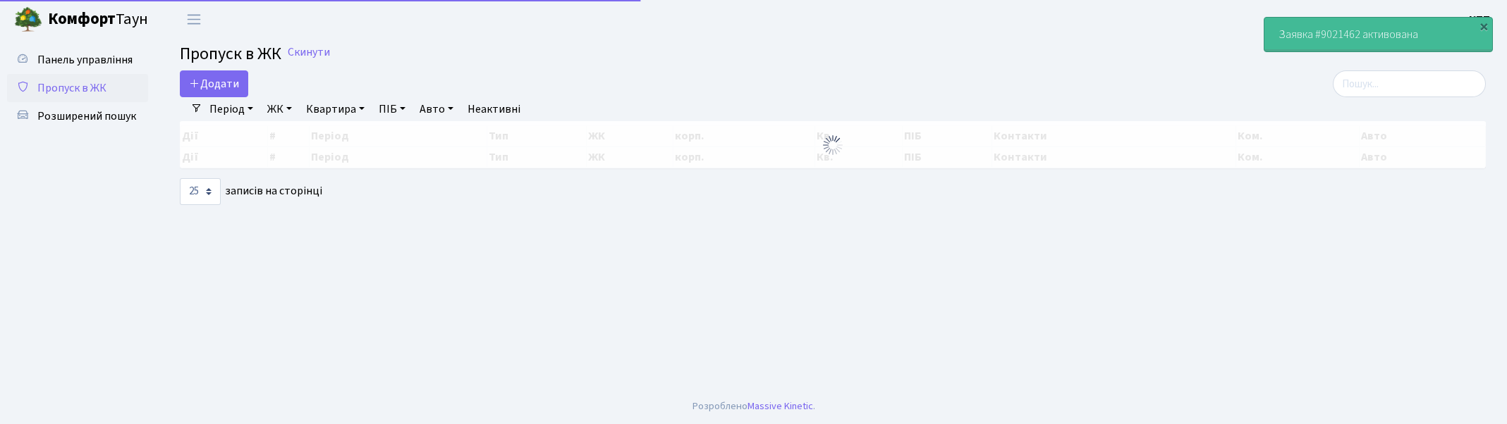
select select "25"
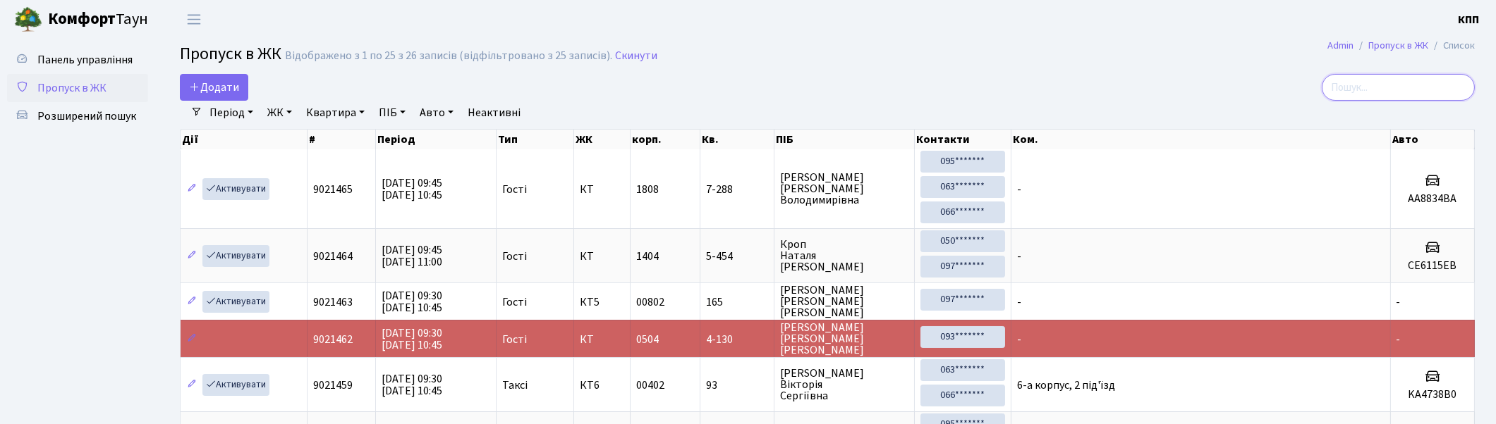
click at [1435, 80] on input "search" at bounding box center [1397, 87] width 153 height 27
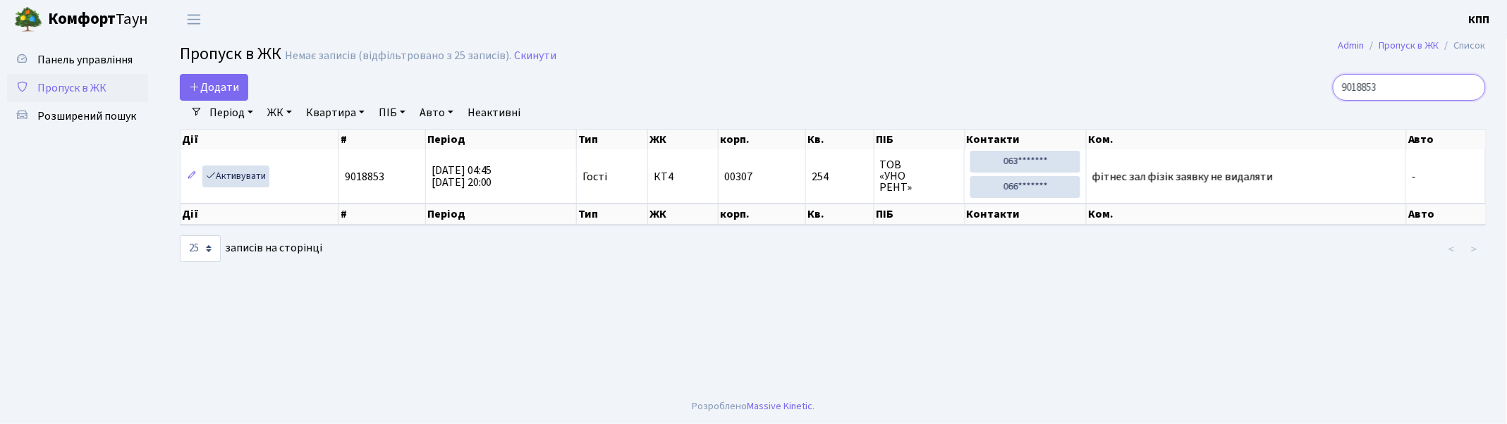
type input "9018853"
click at [74, 92] on span "Пропуск в ЖК" at bounding box center [71, 88] width 69 height 16
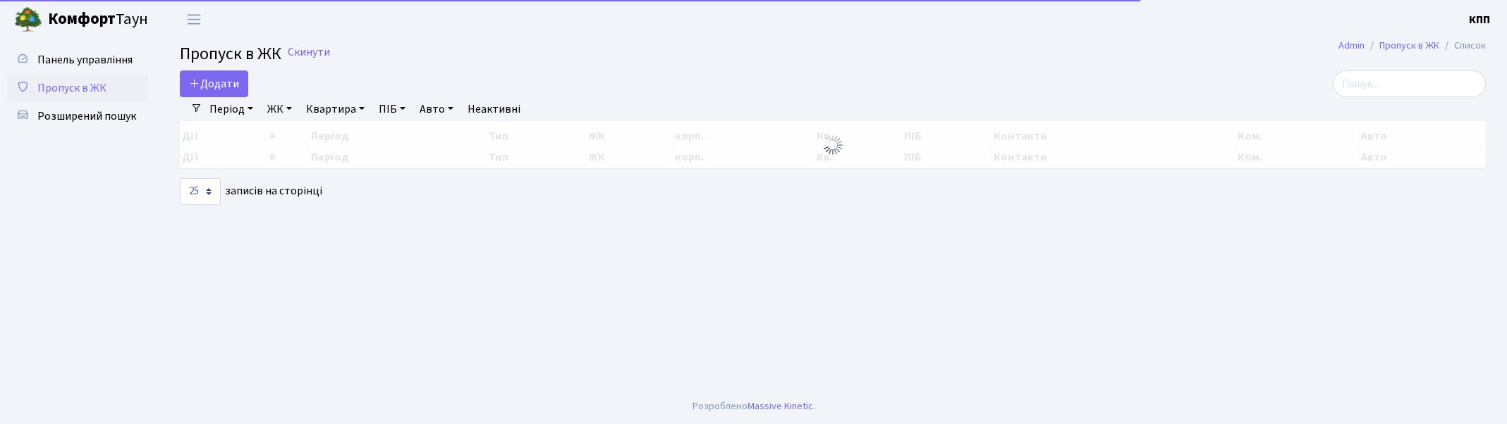
select select "25"
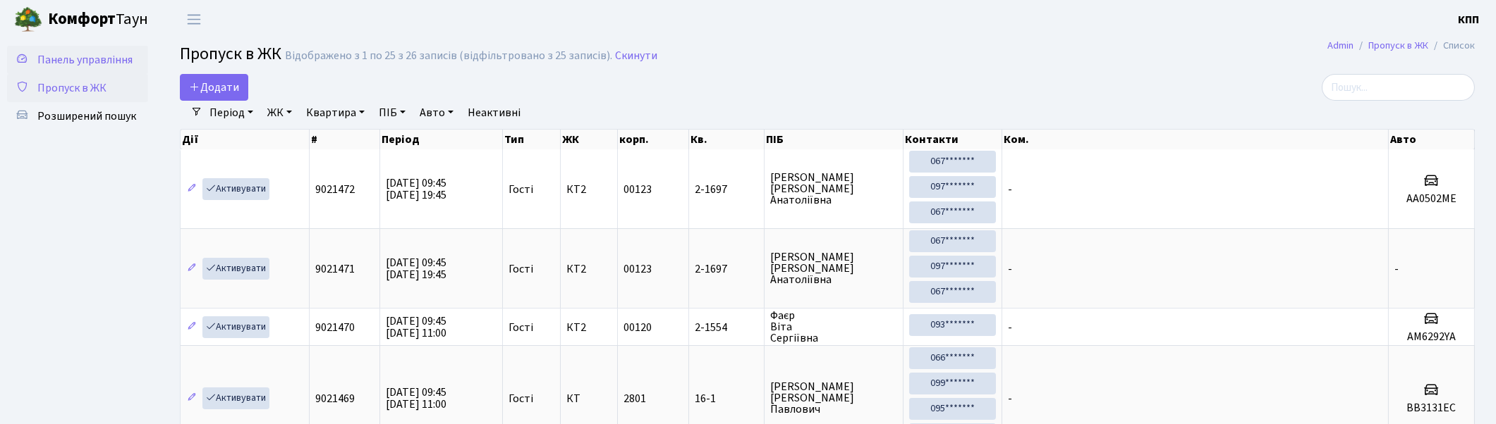
click at [73, 59] on span "Панель управління" at bounding box center [84, 60] width 95 height 16
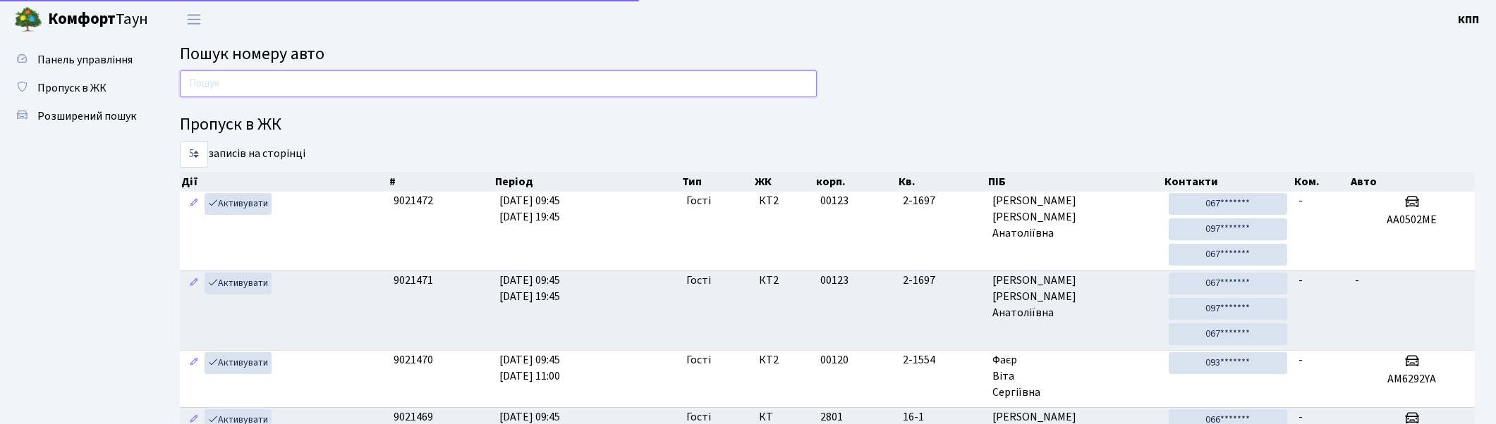
drag, startPoint x: 0, startPoint y: 0, endPoint x: 326, endPoint y: 85, distance: 337.4
click at [326, 85] on input "text" at bounding box center [498, 84] width 637 height 27
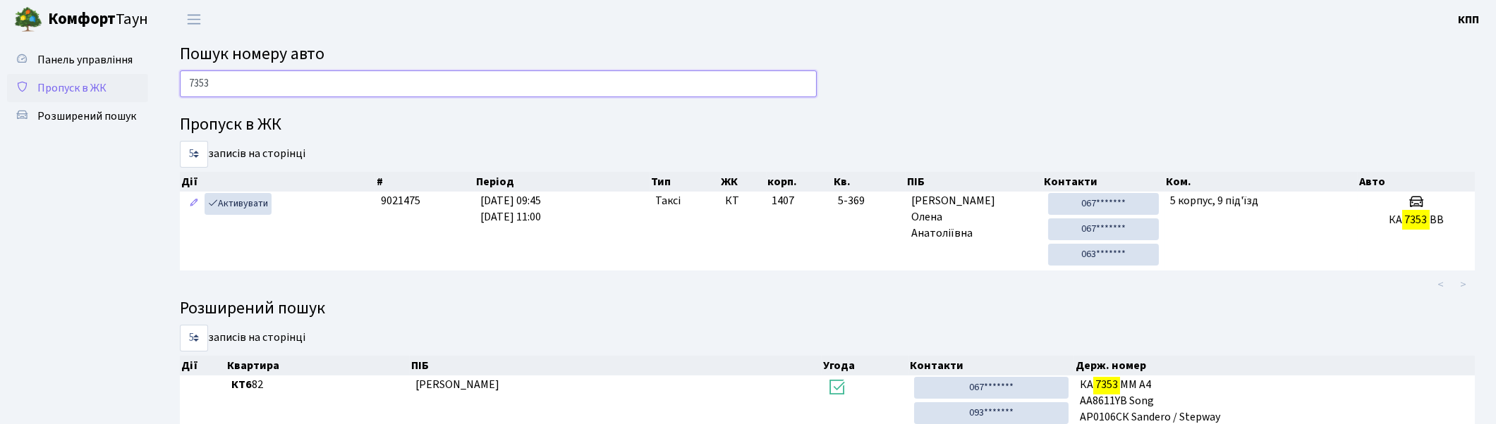
type input "7353"
click at [90, 85] on span "Пропуск в ЖК" at bounding box center [71, 88] width 69 height 16
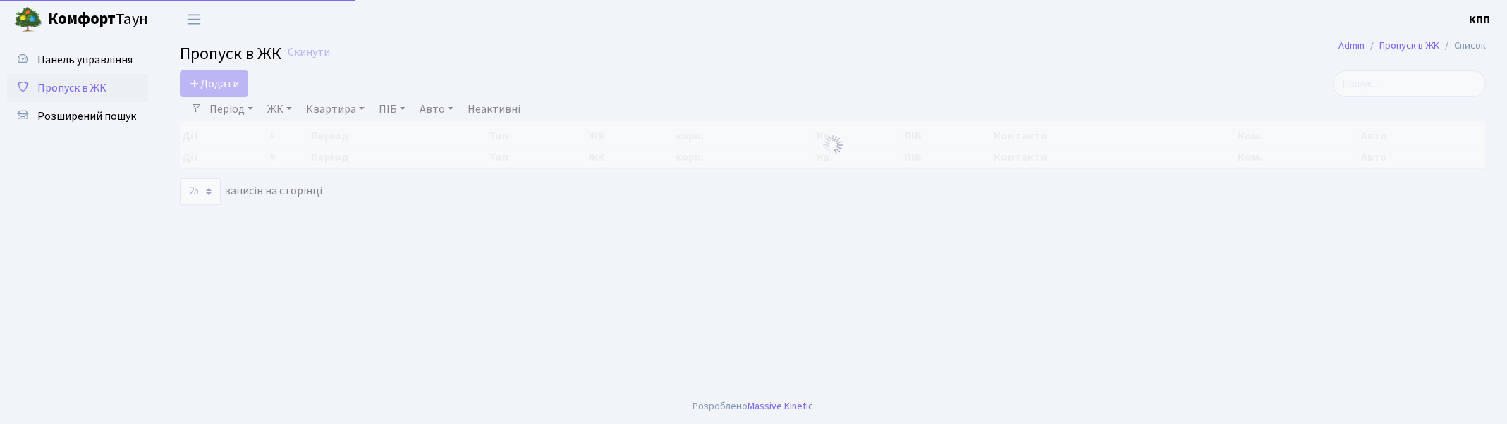
select select "25"
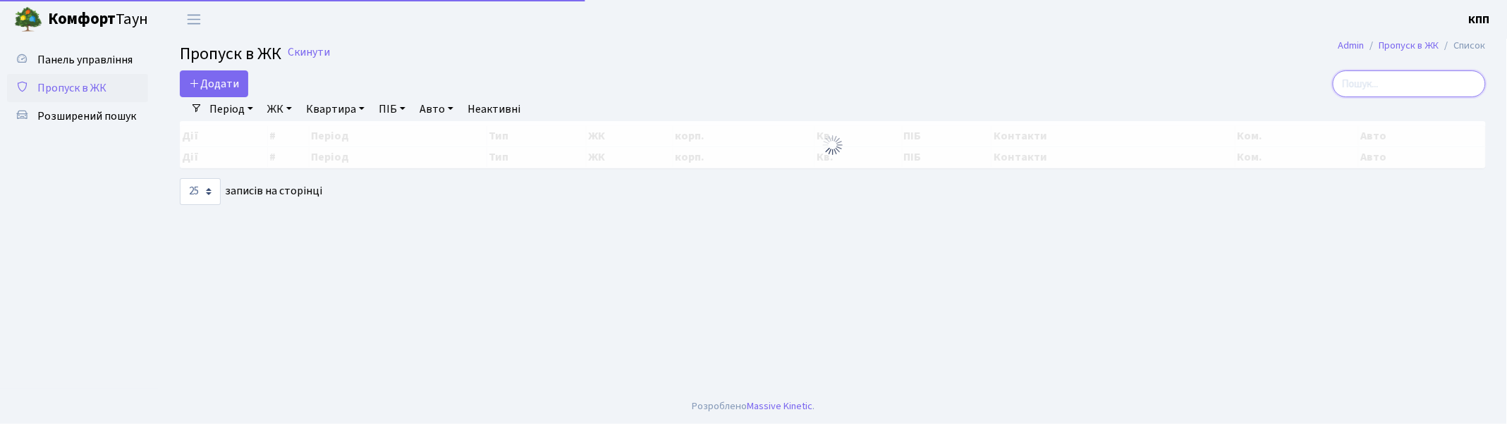
click at [1415, 88] on input "search" at bounding box center [1409, 84] width 153 height 27
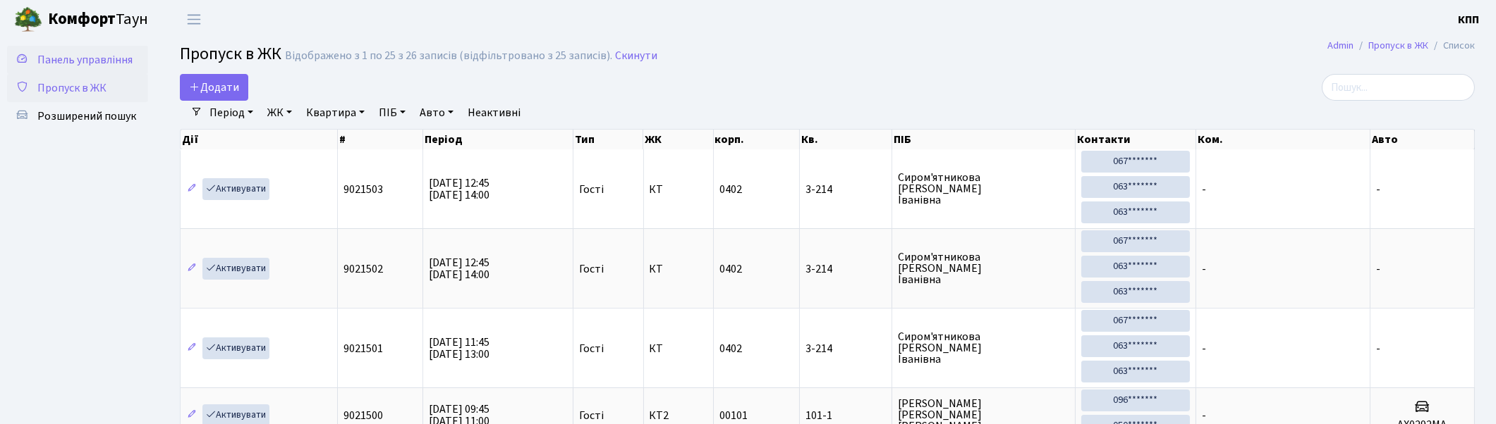
click at [85, 69] on link "Панель управління" at bounding box center [77, 60] width 141 height 28
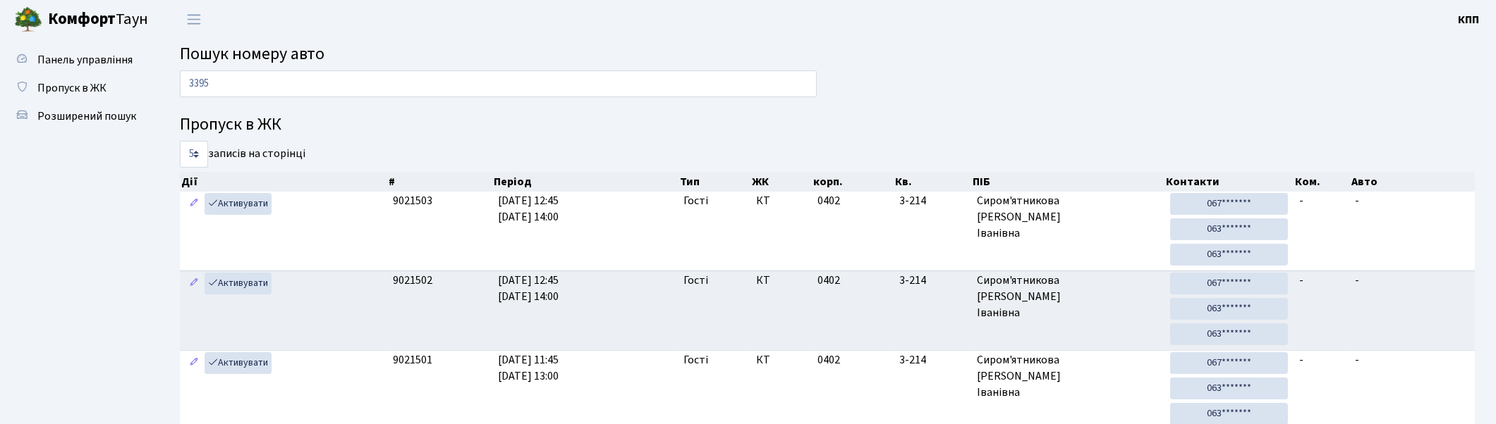
type input "3395"
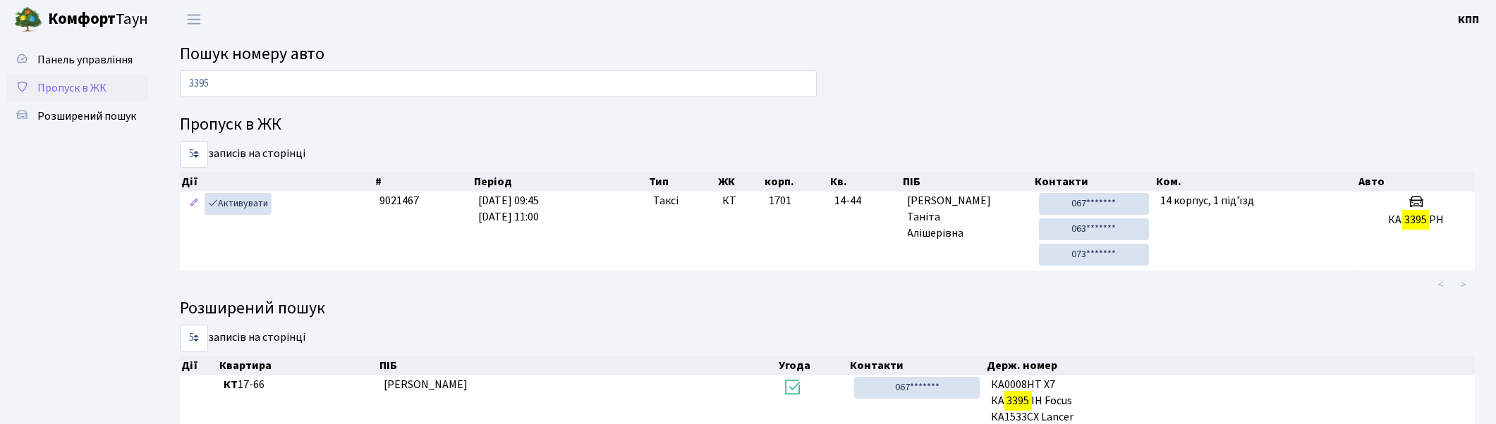
click at [74, 83] on span "Пропуск в ЖК" at bounding box center [71, 88] width 69 height 16
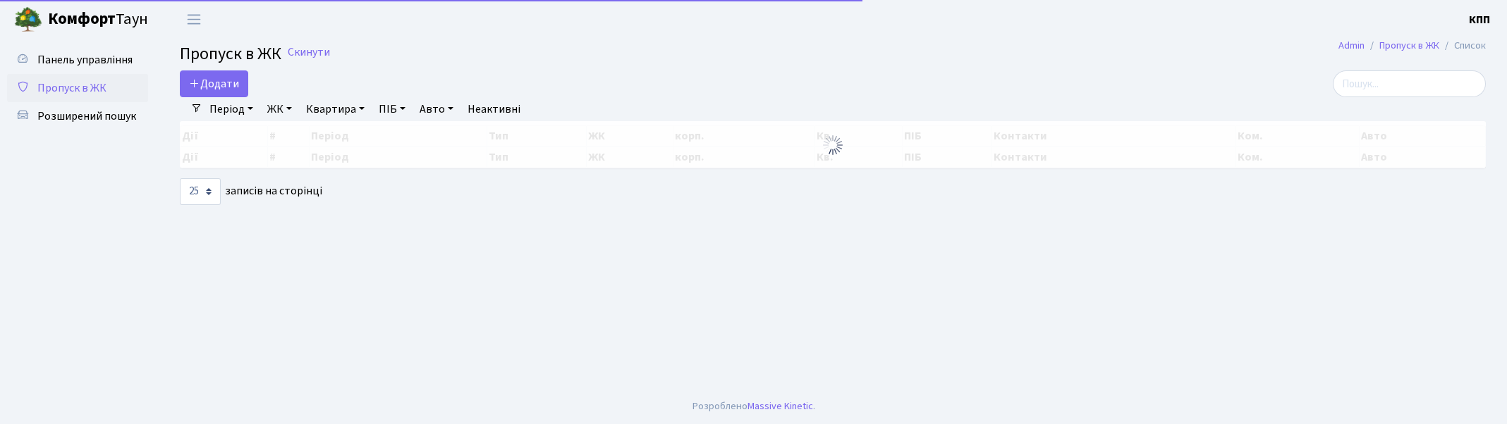
select select "25"
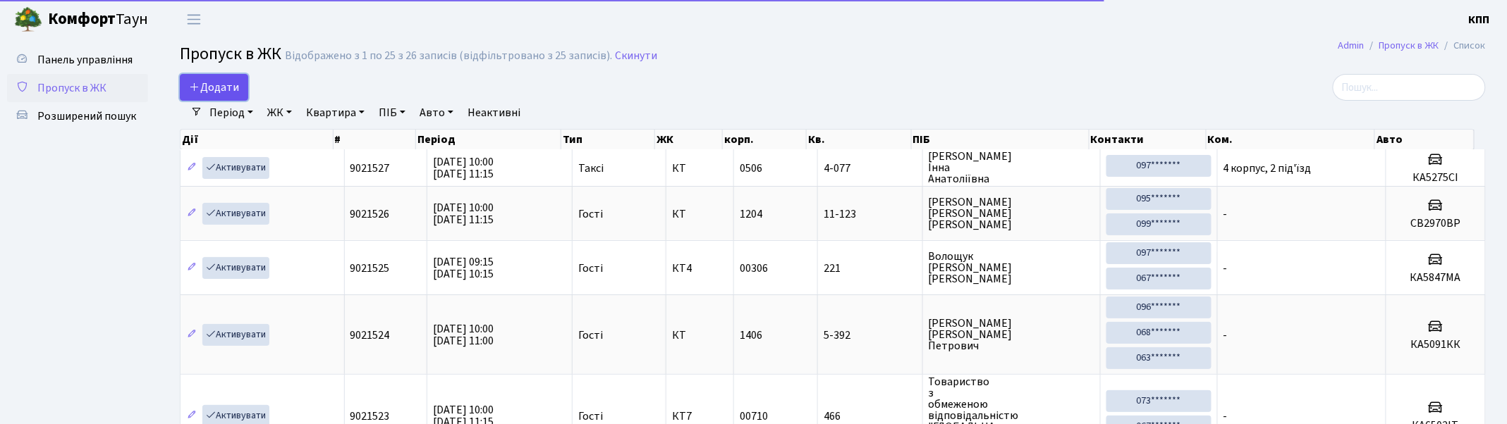
click at [228, 80] on span "Додати" at bounding box center [214, 88] width 50 height 16
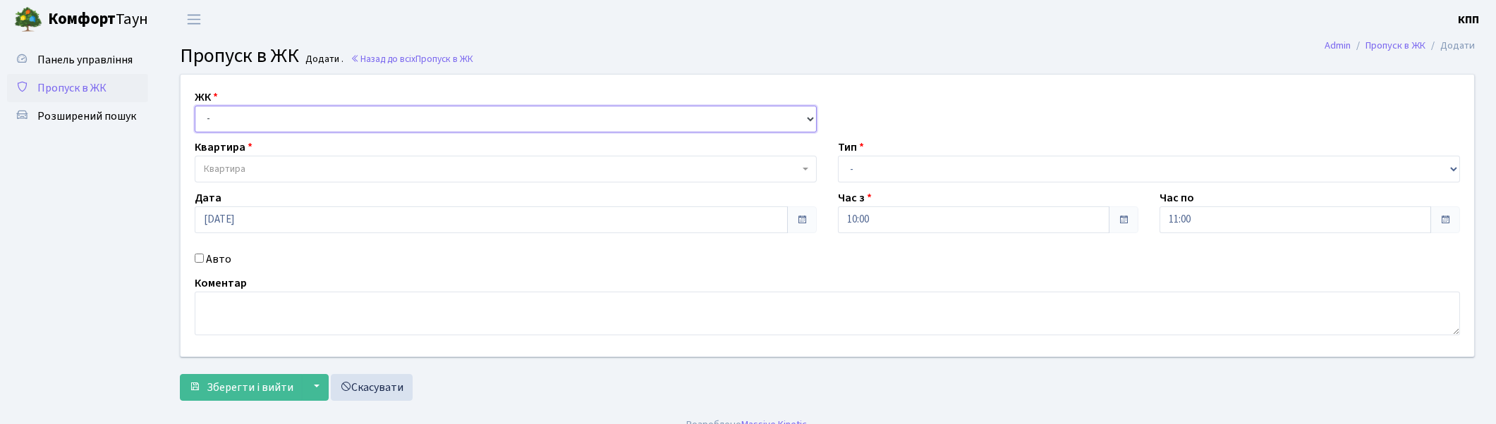
click at [245, 125] on select "- КТ, вул. Регенераторна, 4 КТ2, просп. [STREET_ADDRESS] [STREET_ADDRESS] [PERS…" at bounding box center [506, 119] width 622 height 27
select select "271"
click at [195, 106] on select "- КТ, вул. Регенераторна, 4 КТ2, просп. [STREET_ADDRESS] [STREET_ADDRESS] [PERS…" at bounding box center [506, 119] width 622 height 27
select select
click at [249, 164] on span "Квартира" at bounding box center [501, 169] width 595 height 14
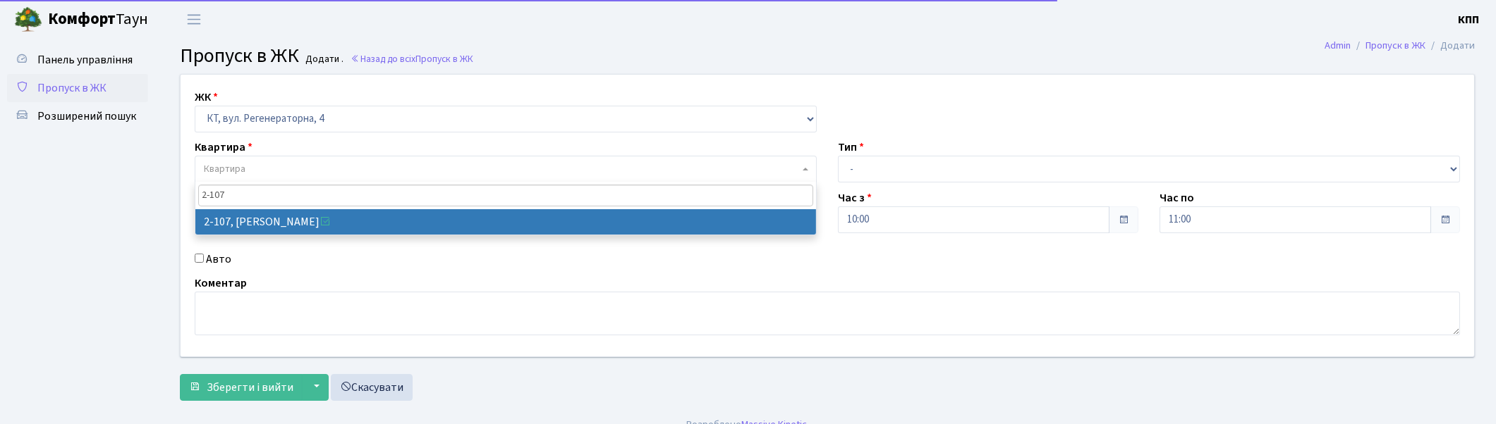
type input "2-107"
select select "597"
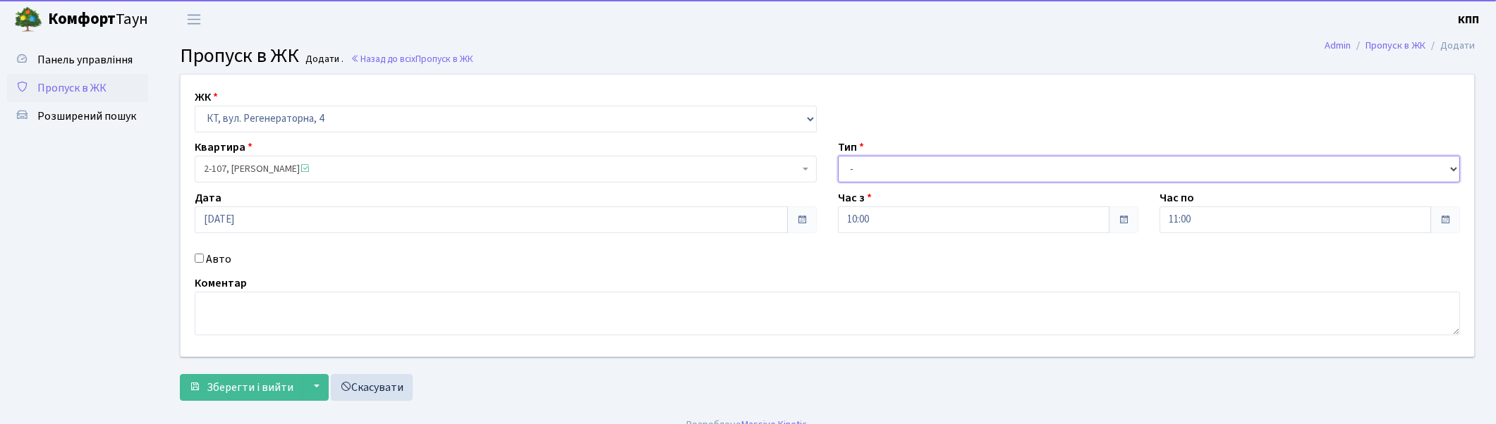
click at [972, 170] on select "- Доставка Таксі Гості Сервіс" at bounding box center [1149, 169] width 622 height 27
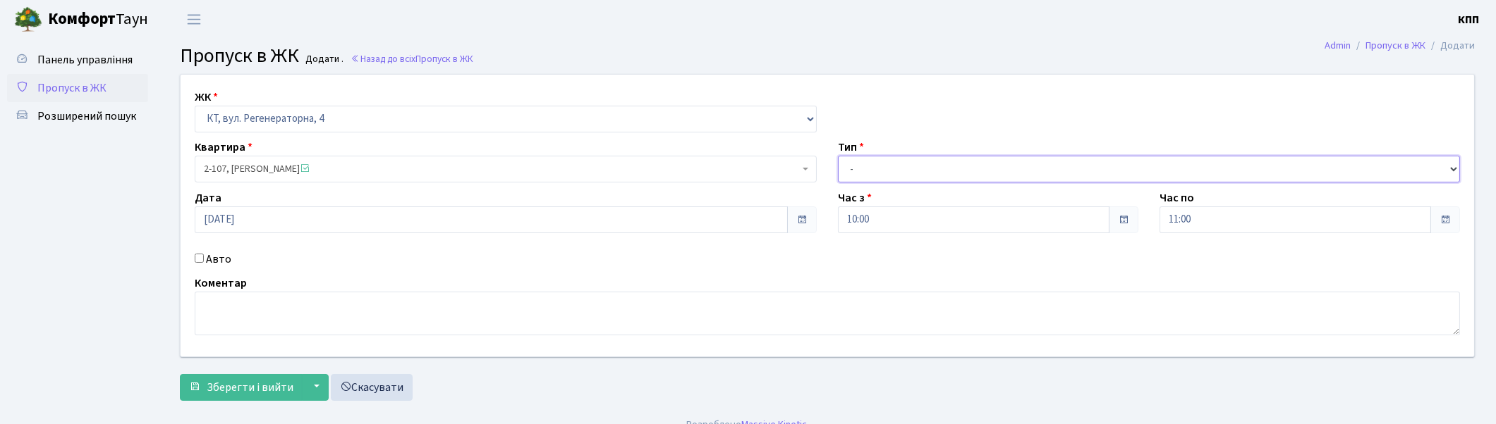
select select "3"
click at [838, 156] on select "- Доставка Таксі Гості Сервіс" at bounding box center [1149, 169] width 622 height 27
click at [269, 384] on span "Зберегти і вийти" at bounding box center [250, 388] width 87 height 16
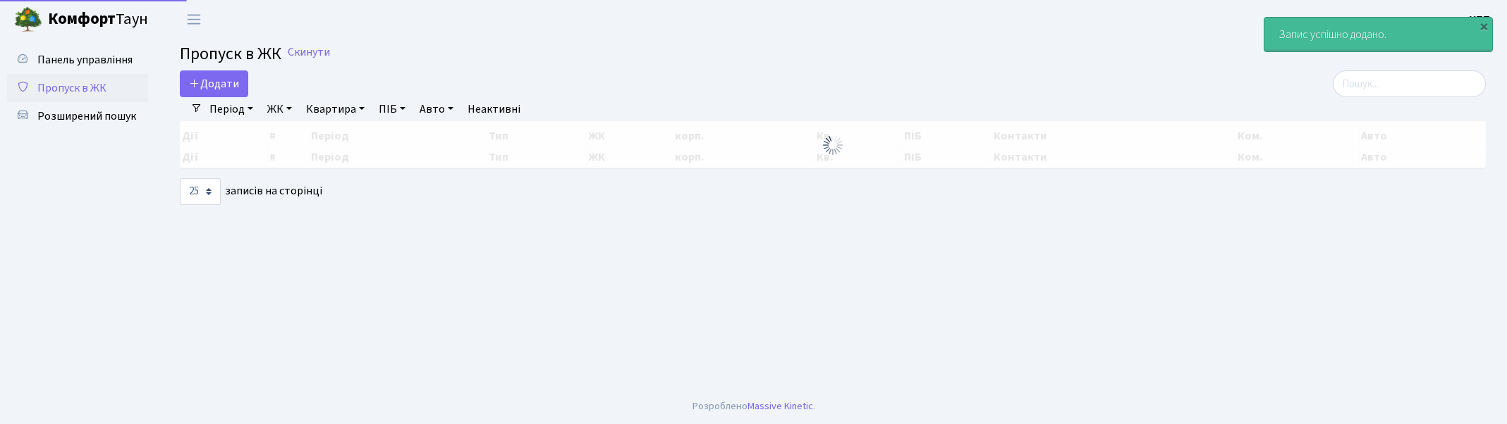
select select "25"
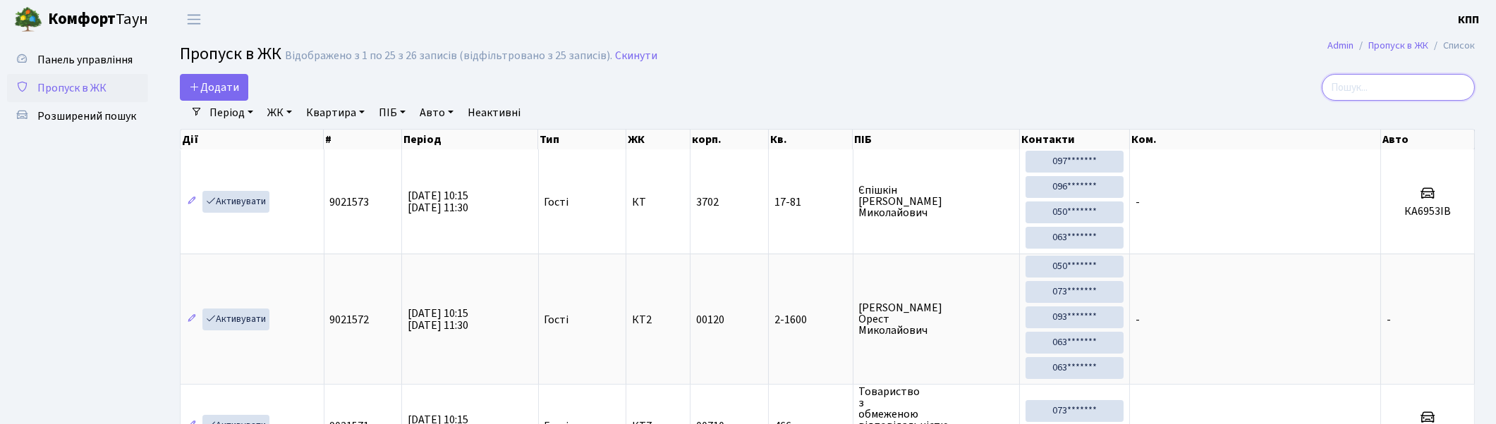
click at [1370, 90] on input "search" at bounding box center [1397, 87] width 153 height 27
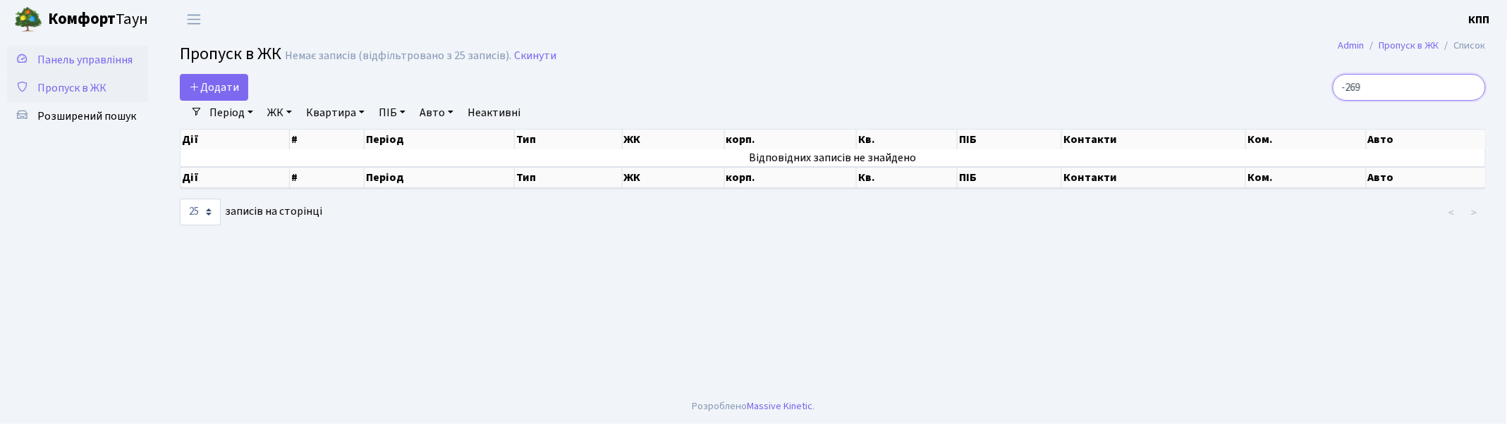
type input "-269"
click at [55, 59] on span "Панель управління" at bounding box center [84, 60] width 95 height 16
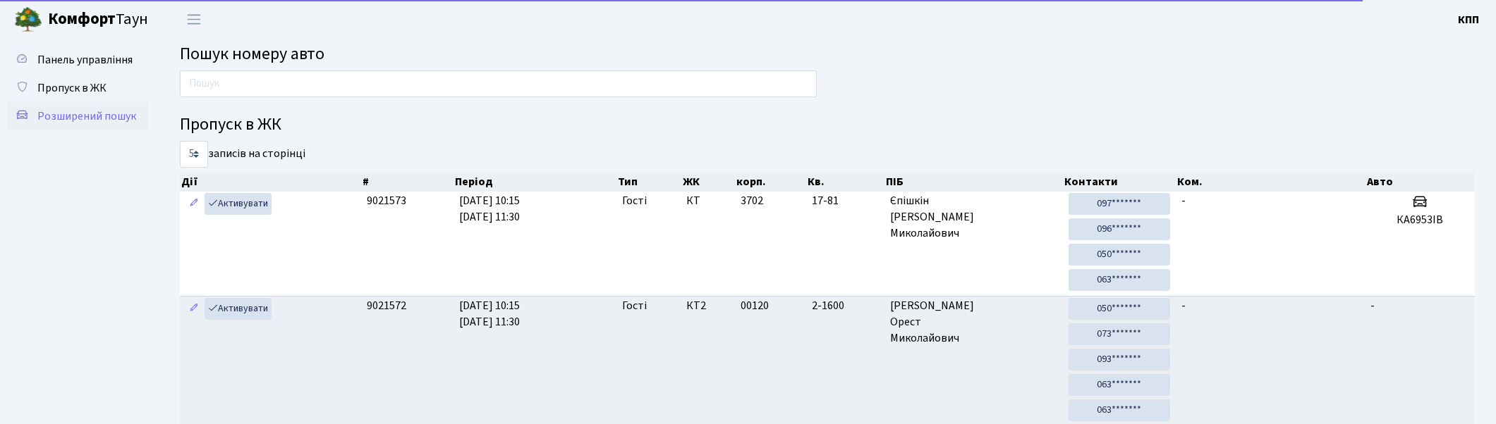
click at [76, 121] on span "Розширений пошук" at bounding box center [86, 117] width 99 height 16
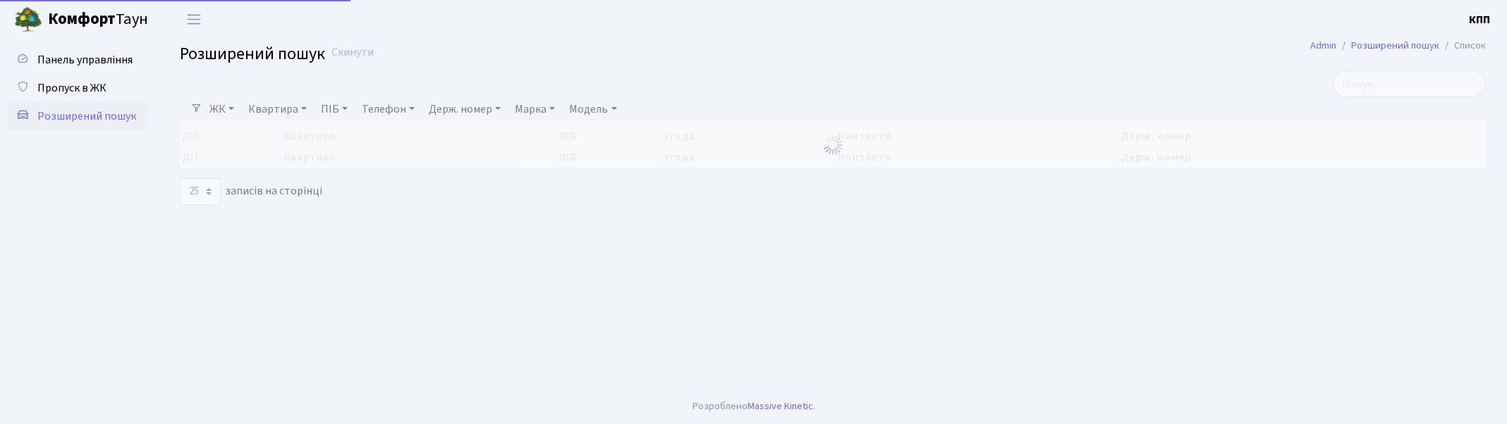
select select "25"
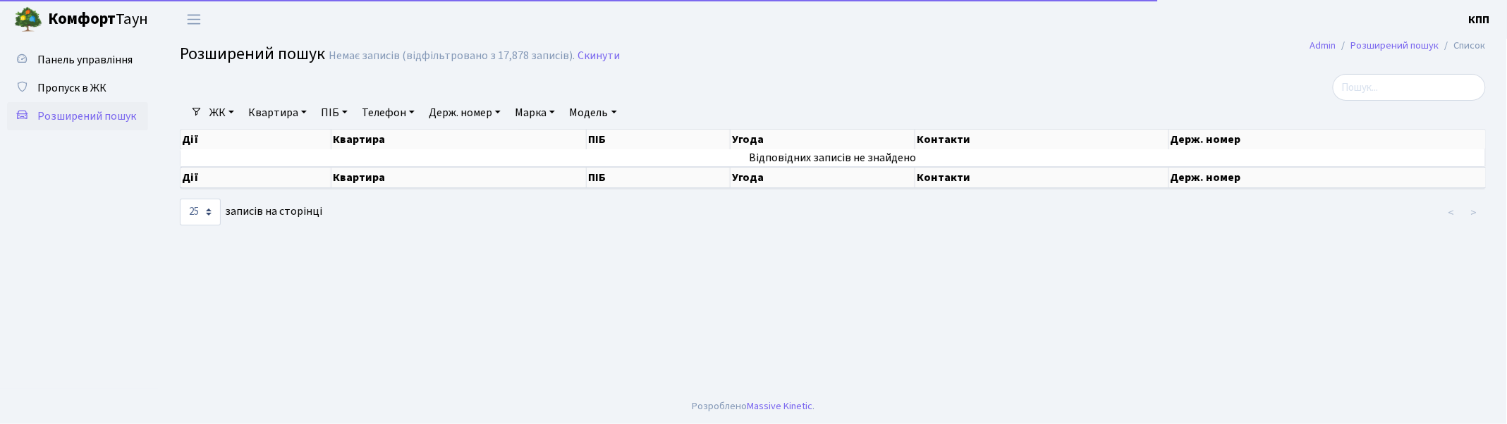
click at [289, 117] on link "Квартира" at bounding box center [278, 113] width 70 height 24
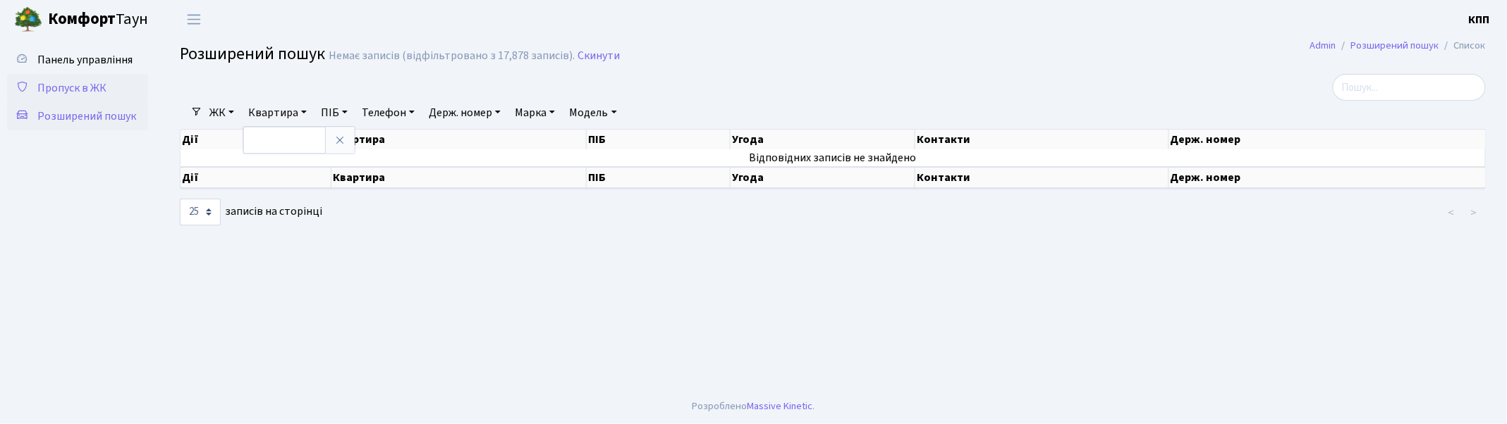
click at [85, 94] on span "Пропуск в ЖК" at bounding box center [71, 88] width 69 height 16
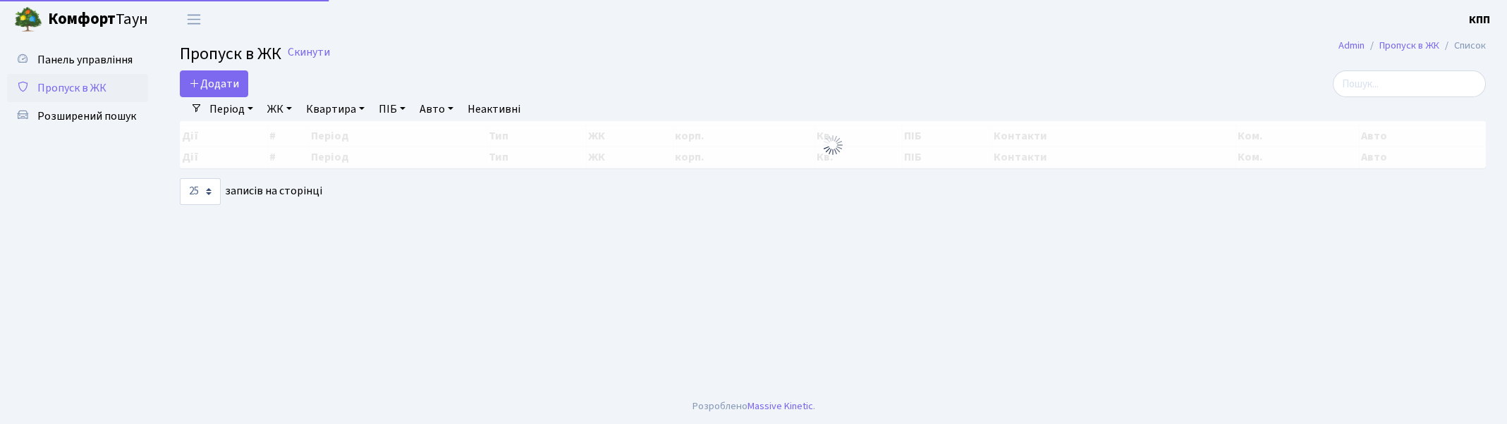
select select "25"
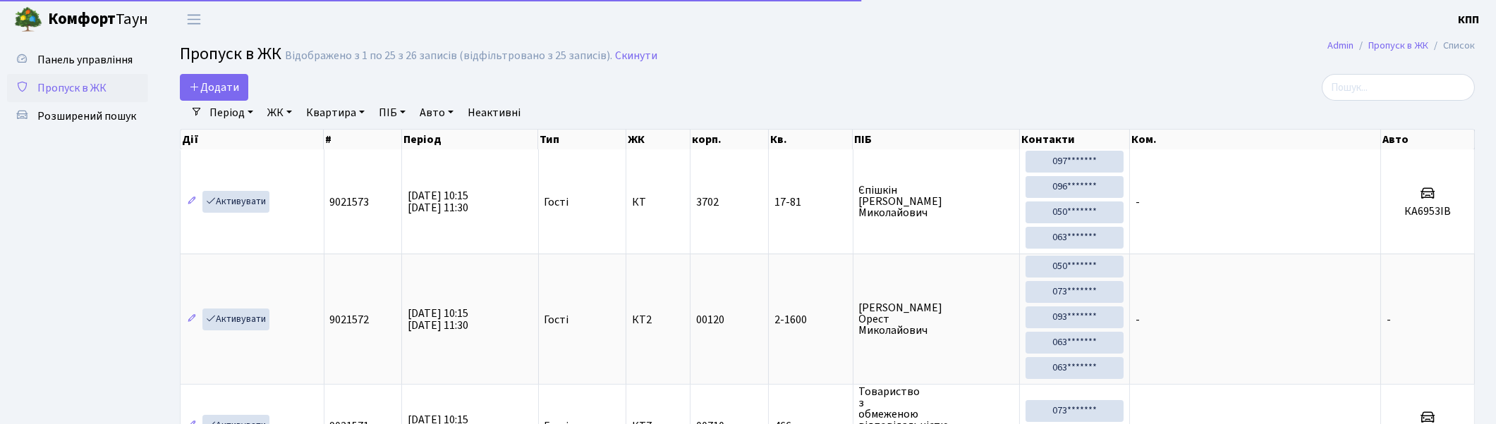
click at [327, 106] on link "Квартира" at bounding box center [335, 113] width 70 height 24
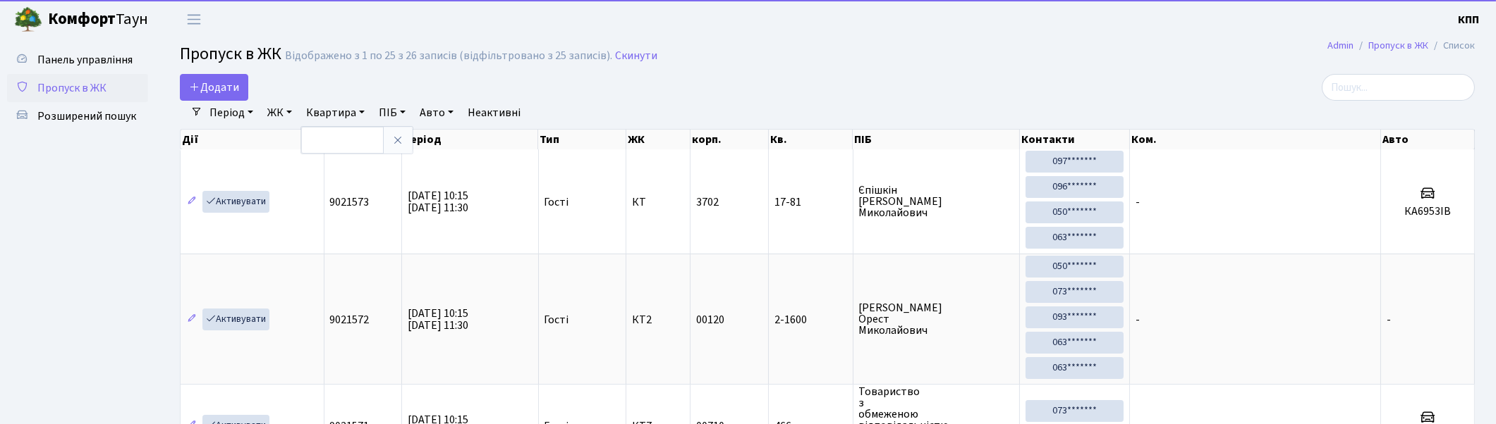
click at [272, 115] on link "ЖК" at bounding box center [280, 113] width 36 height 24
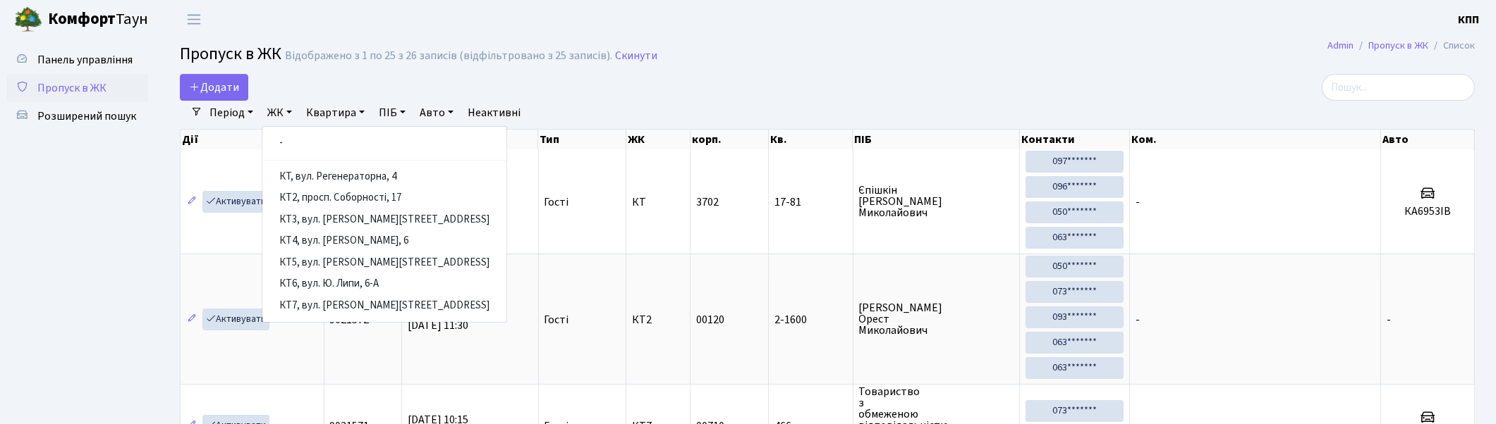
click at [384, 110] on link "ПІБ" at bounding box center [392, 113] width 38 height 24
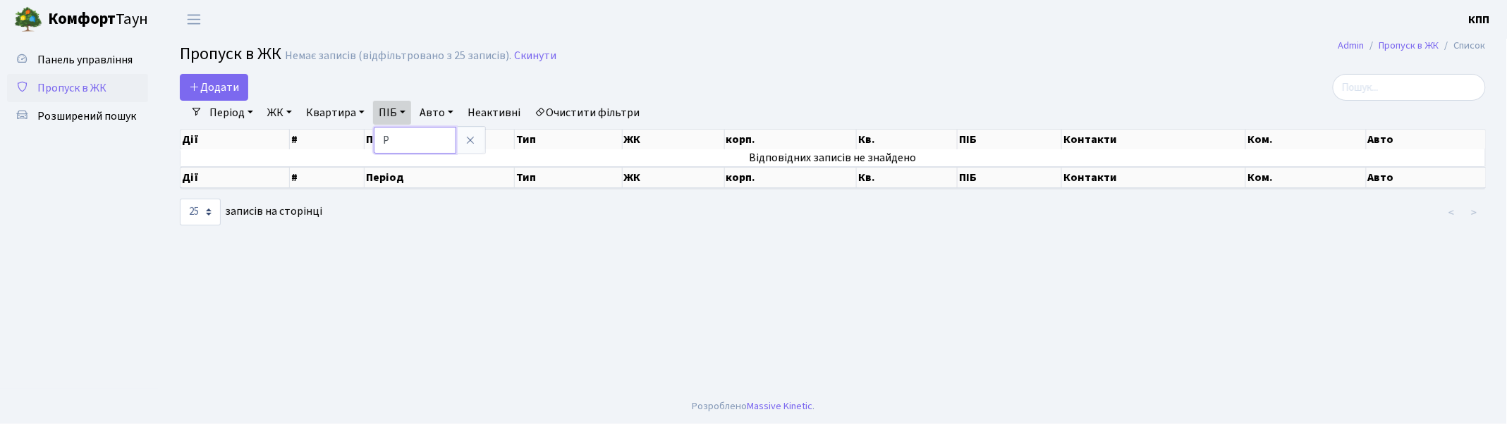
type input "Р"
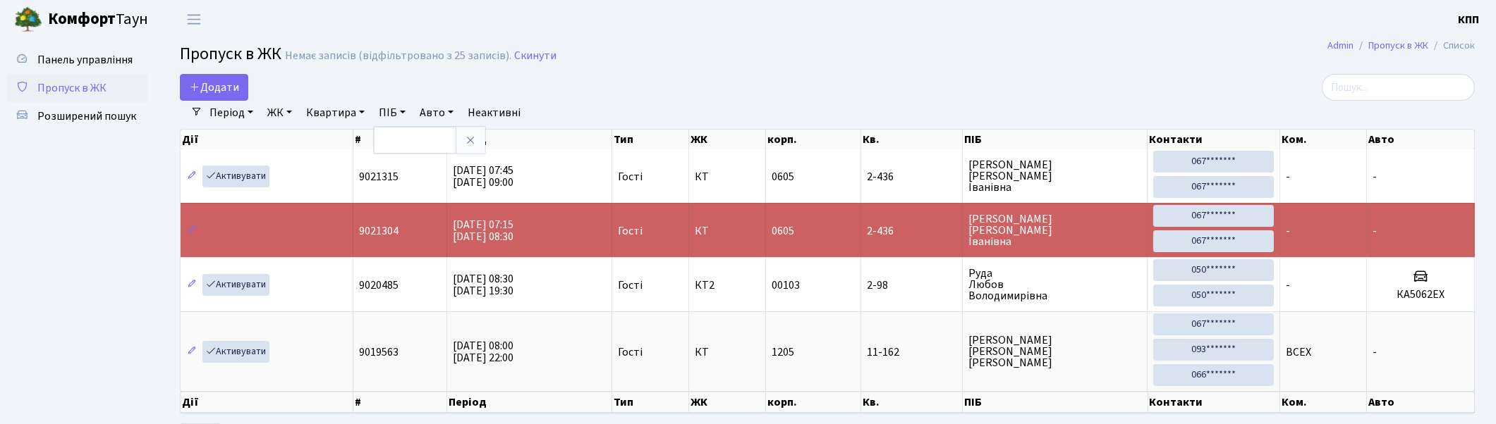
click at [62, 90] on span "Пропуск в ЖК" at bounding box center [71, 88] width 69 height 16
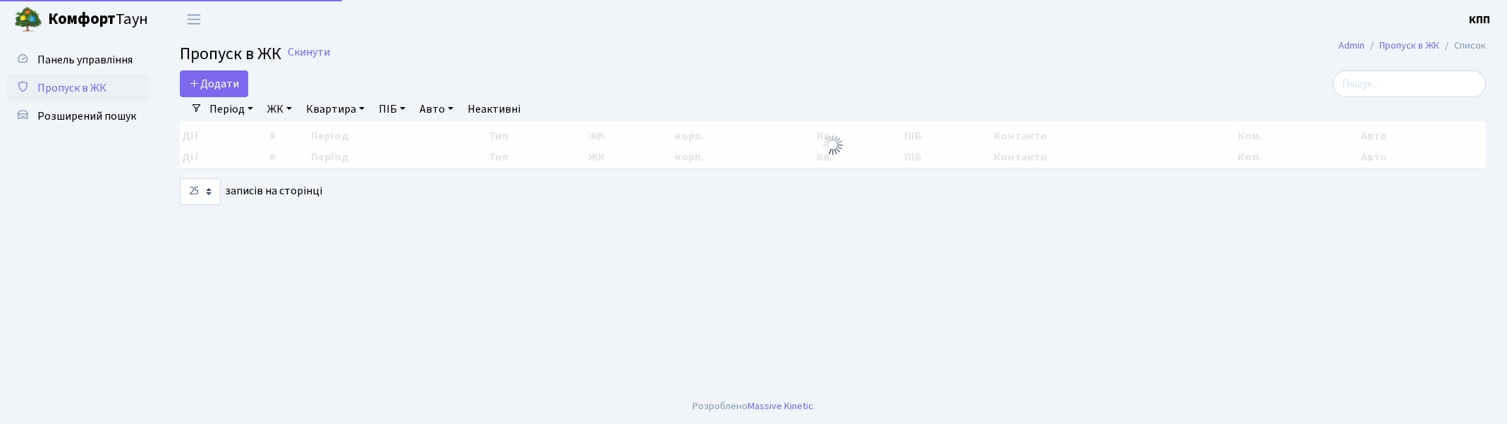
select select "25"
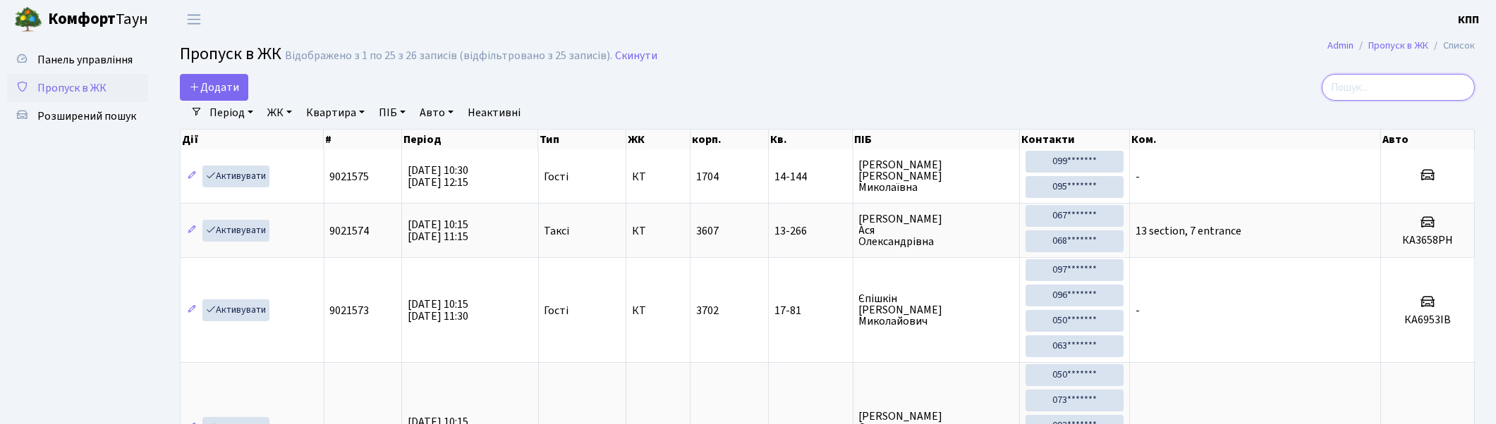
click at [1365, 85] on input "search" at bounding box center [1397, 87] width 153 height 27
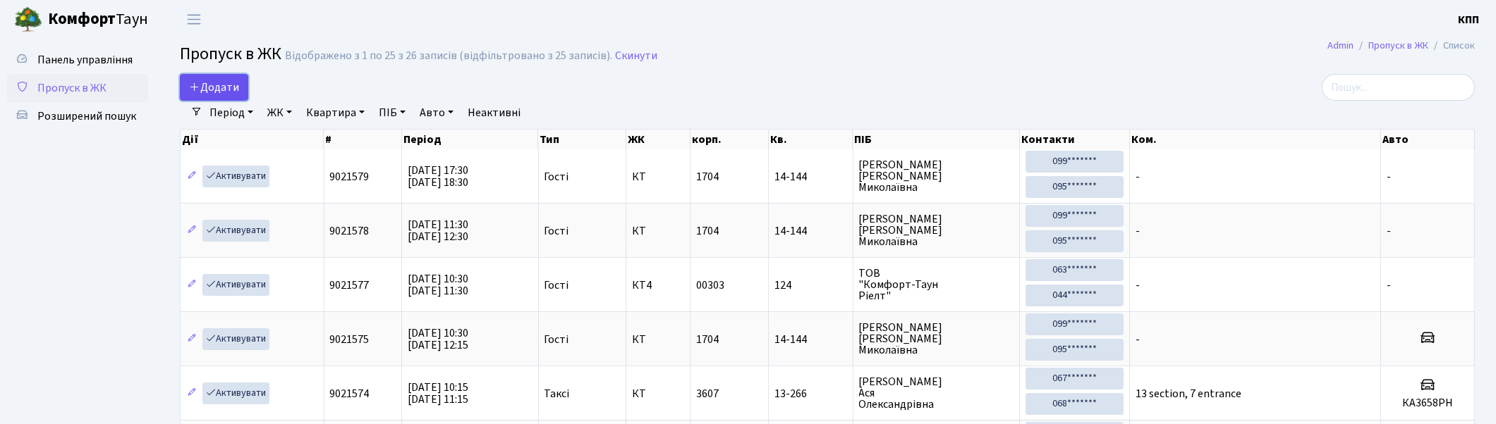
click at [205, 82] on span "Додати" at bounding box center [214, 88] width 50 height 16
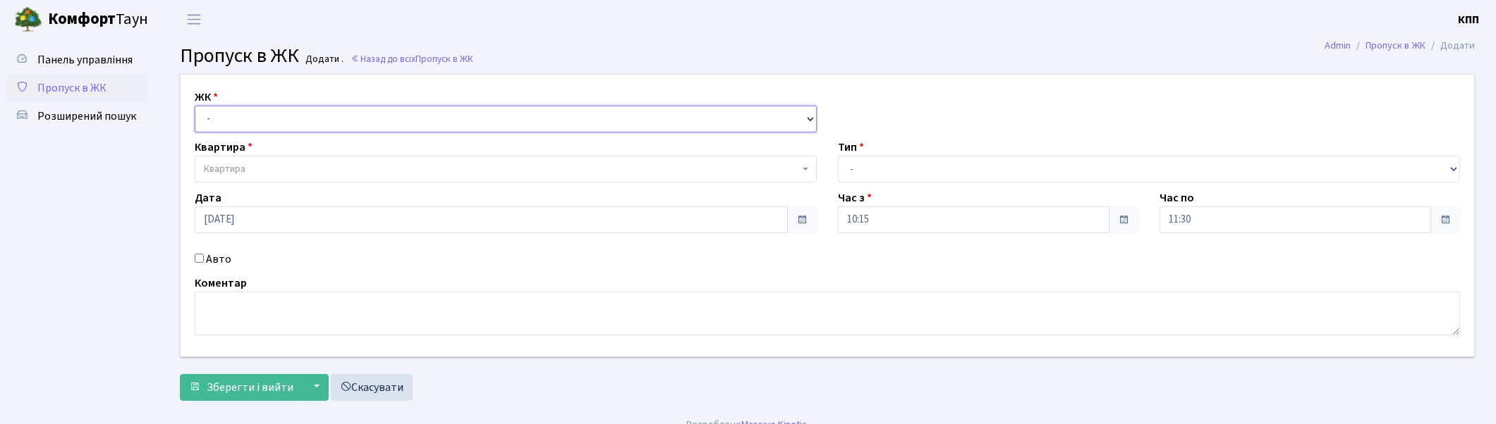
click at [221, 118] on select "- КТ, вул. Регенераторна, 4 КТ2, просп. [STREET_ADDRESS] [STREET_ADDRESS] [PERS…" at bounding box center [506, 119] width 622 height 27
click at [195, 106] on select "- КТ, вул. Регенераторна, 4 КТ2, просп. [STREET_ADDRESS] [STREET_ADDRESS] [PERS…" at bounding box center [506, 119] width 622 height 27
click at [236, 126] on select "- КТ, вул. Регенераторна, 4 КТ2, просп. [STREET_ADDRESS] [STREET_ADDRESS] [PERS…" at bounding box center [506, 119] width 622 height 27
select select "271"
click at [195, 106] on select "- КТ, вул. Регенераторна, 4 КТ2, просп. [STREET_ADDRESS] [STREET_ADDRESS] [PERS…" at bounding box center [506, 119] width 622 height 27
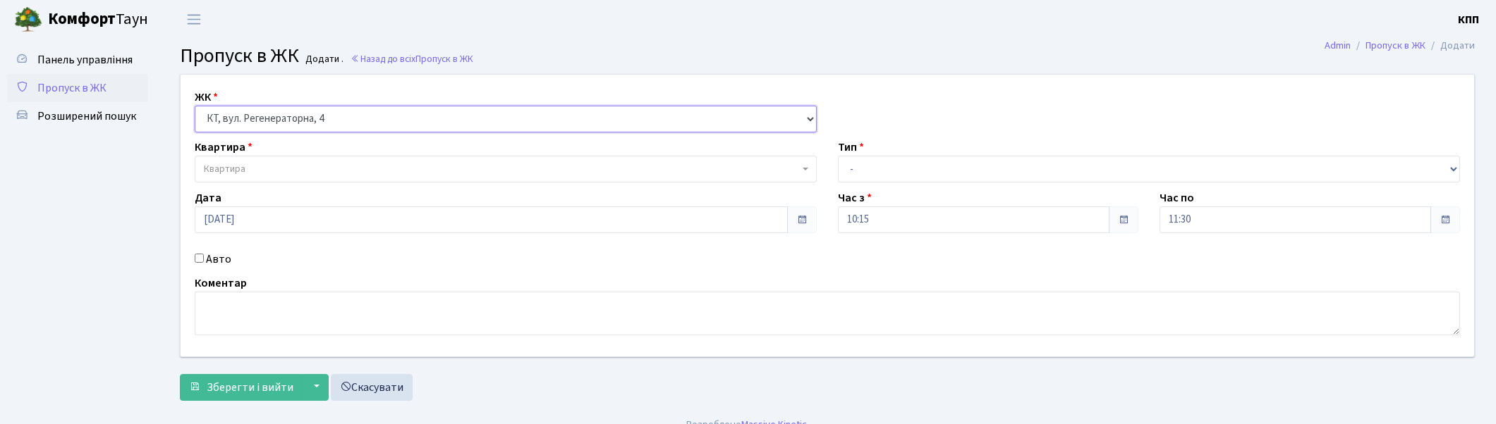
select select
click at [255, 169] on span "Квартира" at bounding box center [501, 169] width 595 height 14
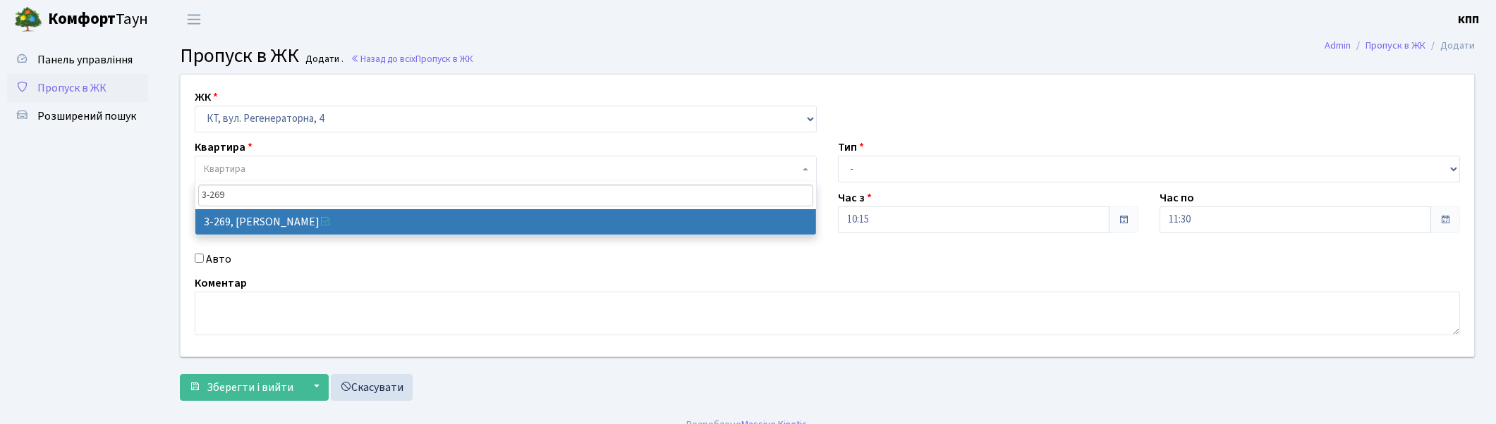
type input "3-269"
select select "762"
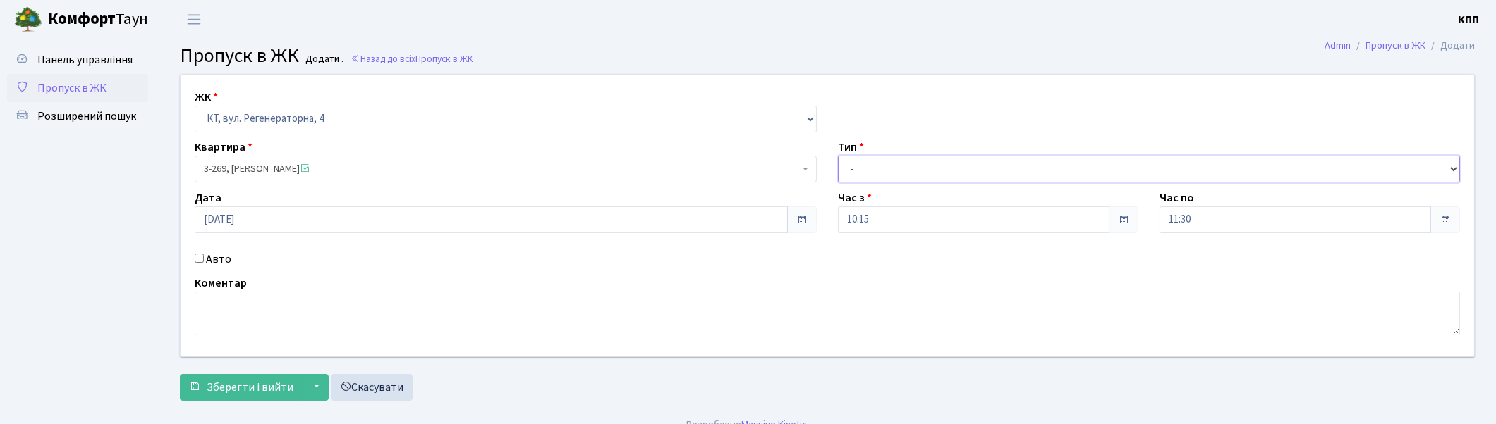
click at [884, 176] on select "- Доставка Таксі Гості Сервіс" at bounding box center [1149, 169] width 622 height 27
select select "3"
click at [838, 156] on select "- Доставка Таксі Гості Сервіс" at bounding box center [1149, 169] width 622 height 27
click at [259, 378] on button "Зберегти і вийти" at bounding box center [241, 387] width 123 height 27
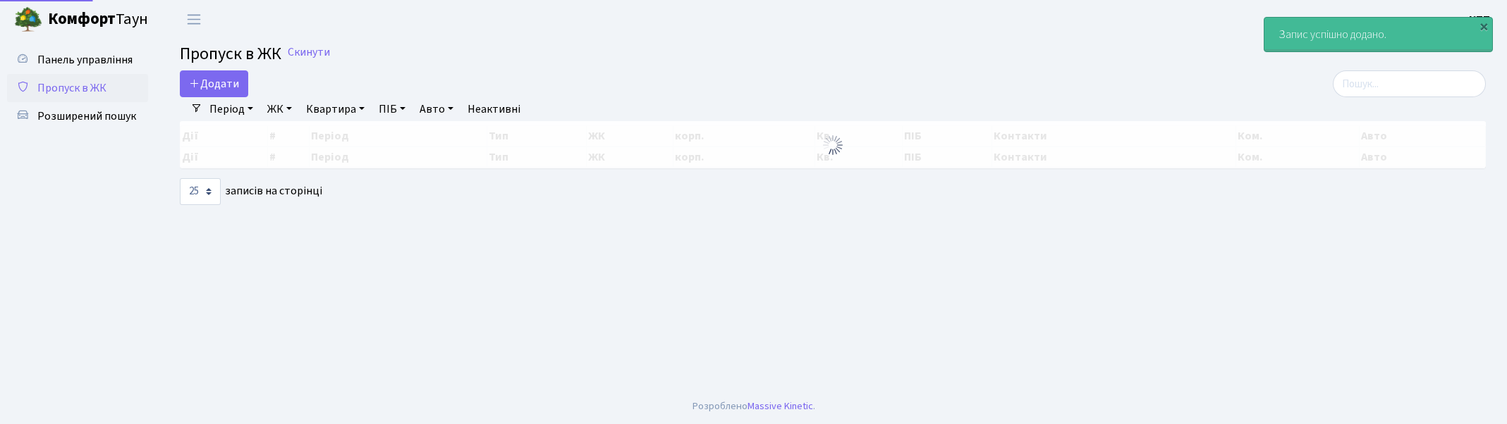
select select "25"
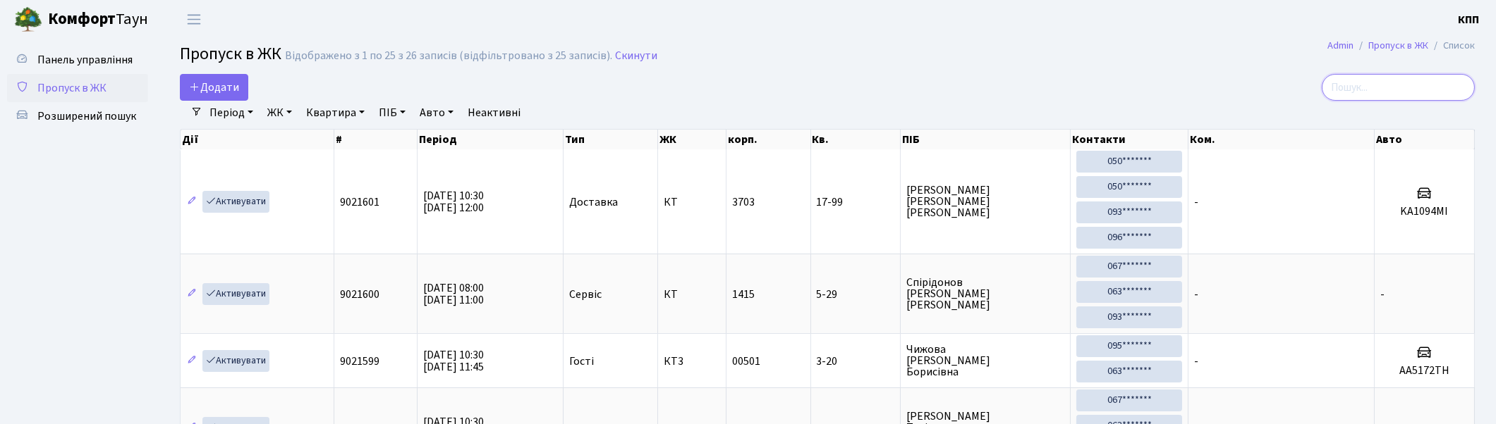
click at [1396, 81] on input "search" at bounding box center [1397, 87] width 153 height 27
